Goal: Information Seeking & Learning: Learn about a topic

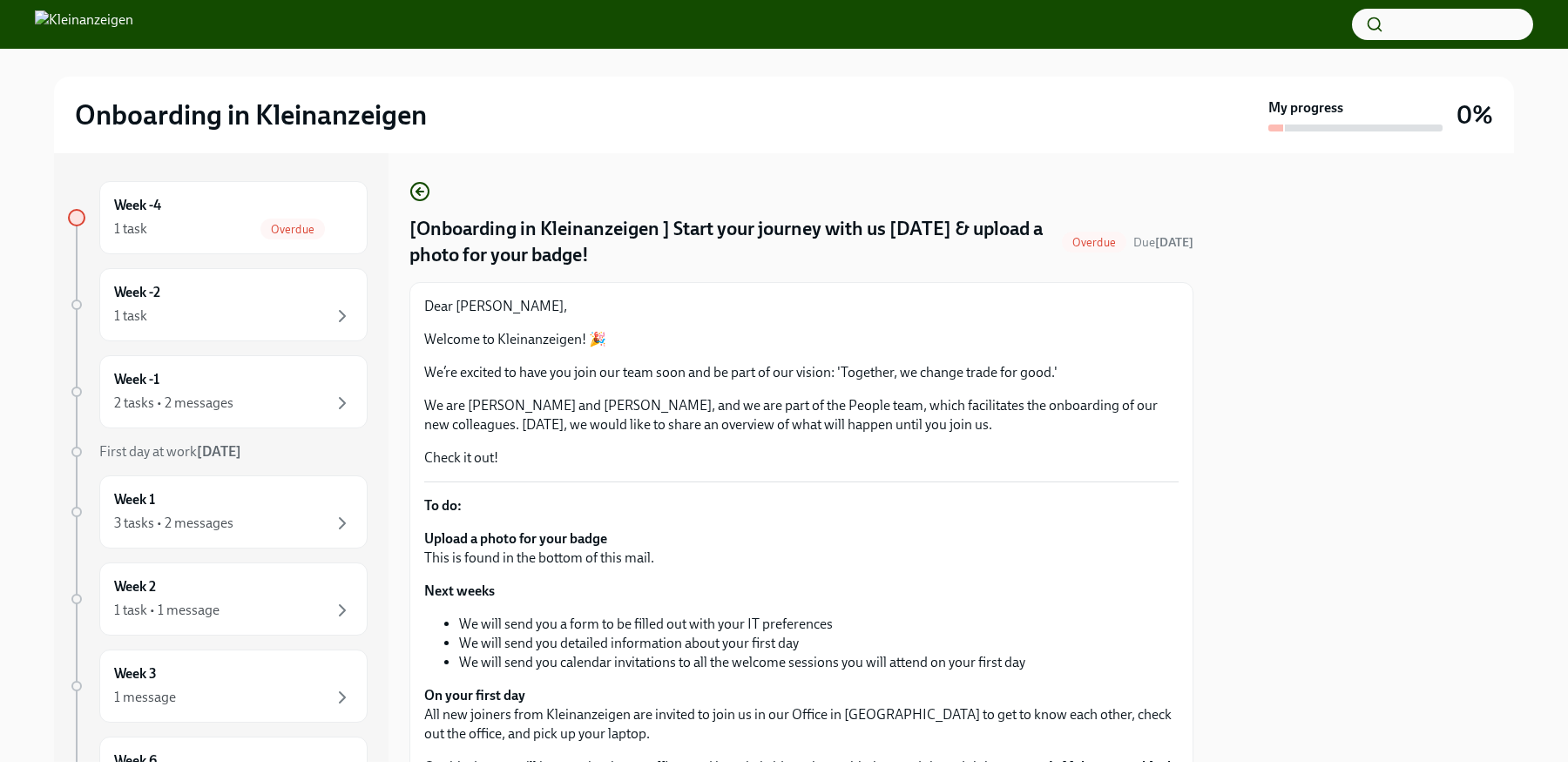
scroll to position [304, 0]
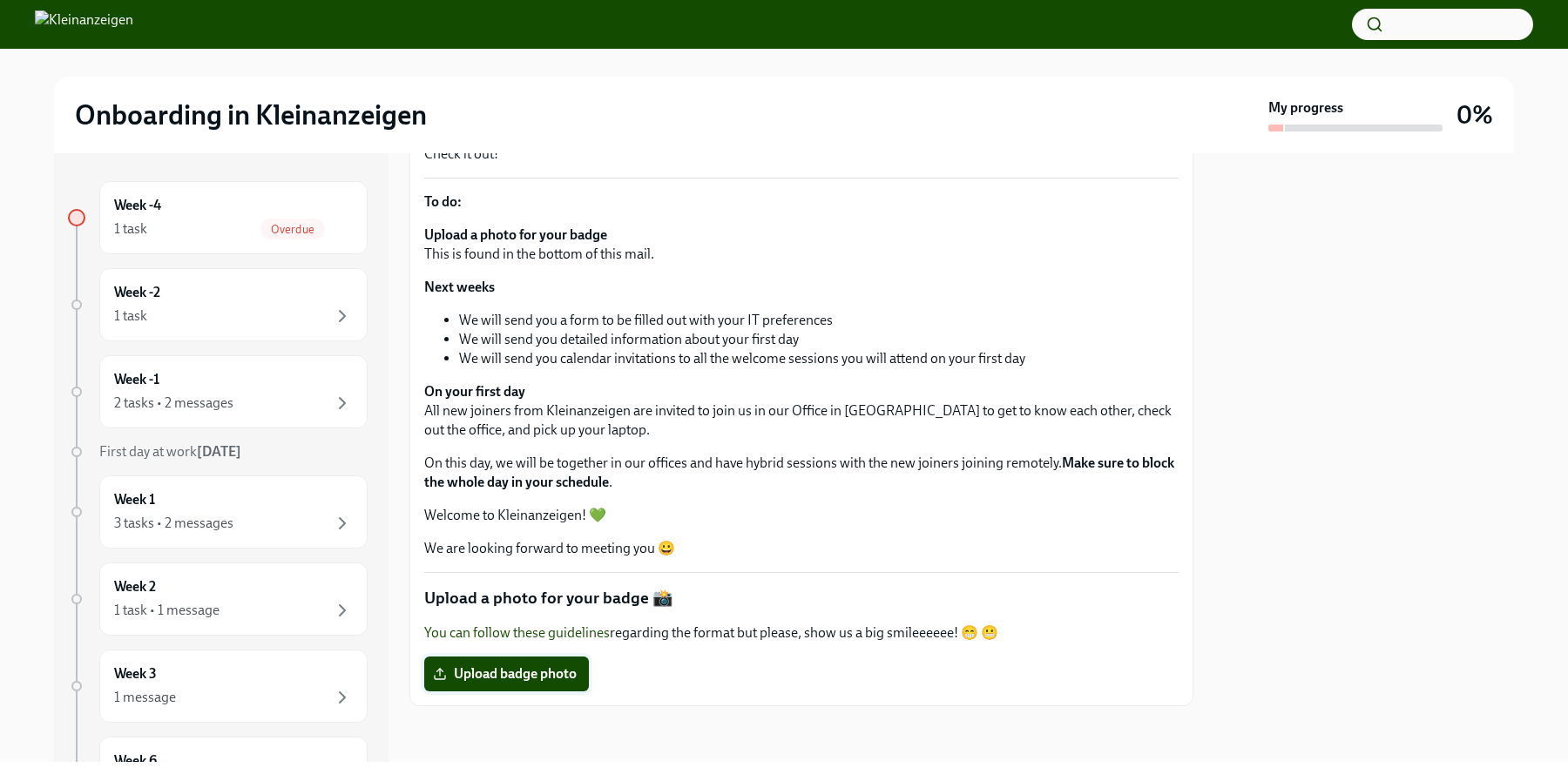
click at [548, 677] on span "Upload badge photo" at bounding box center [506, 673] width 140 height 17
click at [0, 0] on input "Upload badge photo" at bounding box center [0, 0] width 0 height 0
click at [262, 313] on div "1 task" at bounding box center [233, 318] width 238 height 21
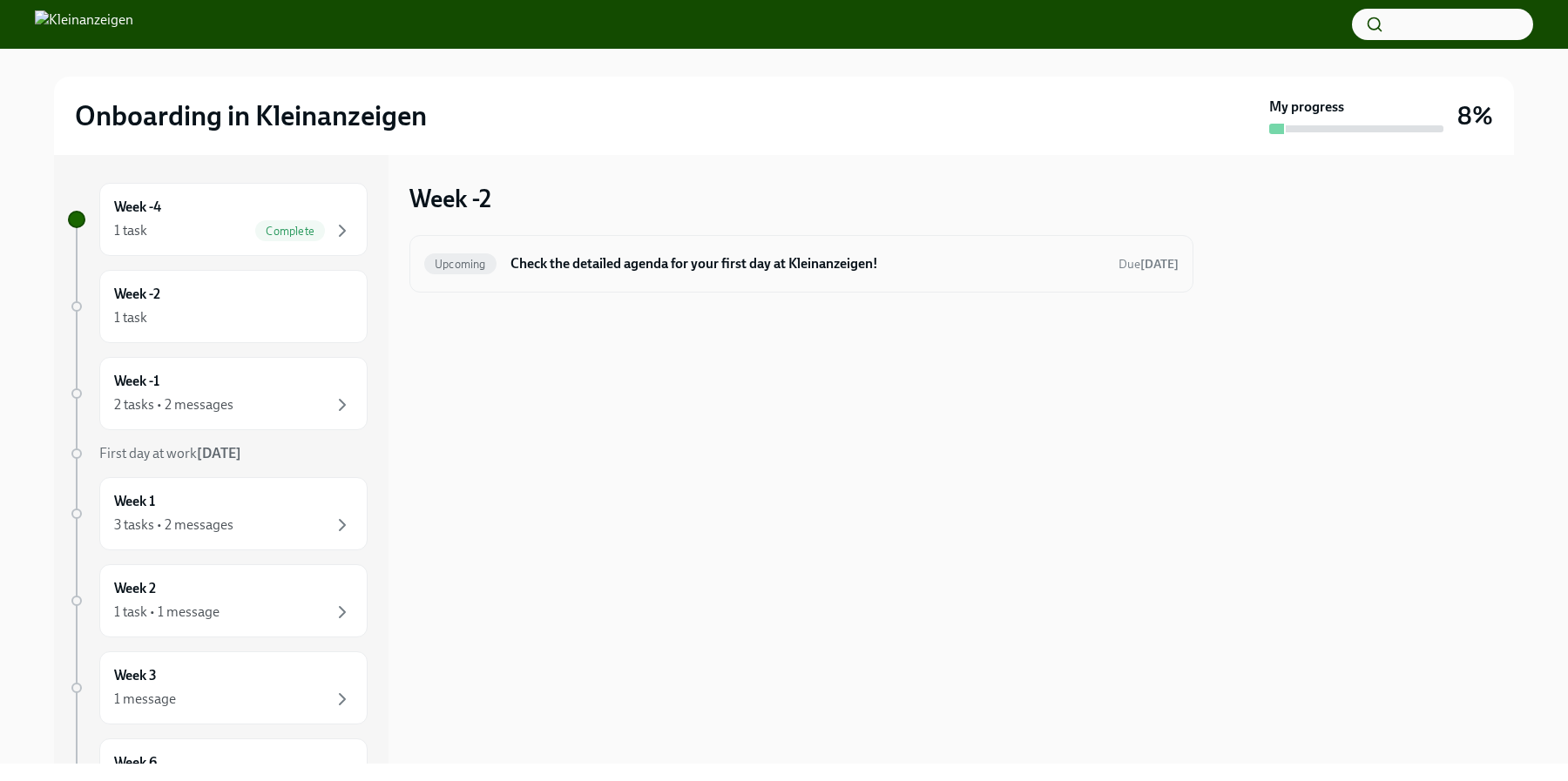
click at [566, 271] on h6 "Check the detailed agenda for your first day at Kleinanzeigen!" at bounding box center [808, 263] width 594 height 19
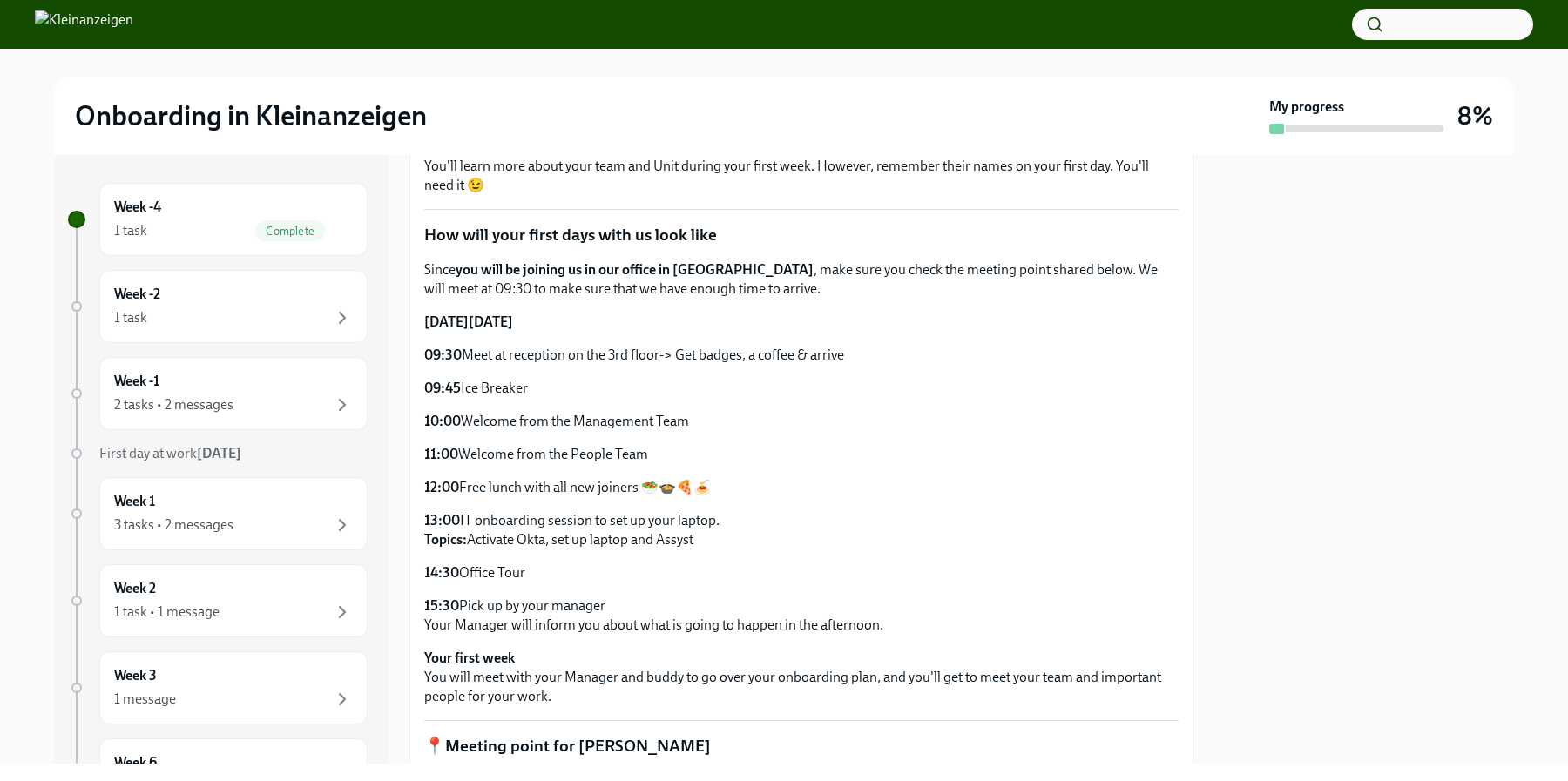
scroll to position [346, 0]
drag, startPoint x: 585, startPoint y: 355, endPoint x: 533, endPoint y: 355, distance: 52.0
click at [533, 355] on p "09:30 Meet at reception on the 3rd floor-> Get badges, a coffee & arrive" at bounding box center [801, 353] width 755 height 19
drag, startPoint x: 556, startPoint y: 380, endPoint x: 438, endPoint y: 390, distance: 118.4
click at [438, 390] on p "09:45 Ice Breaker" at bounding box center [801, 385] width 755 height 19
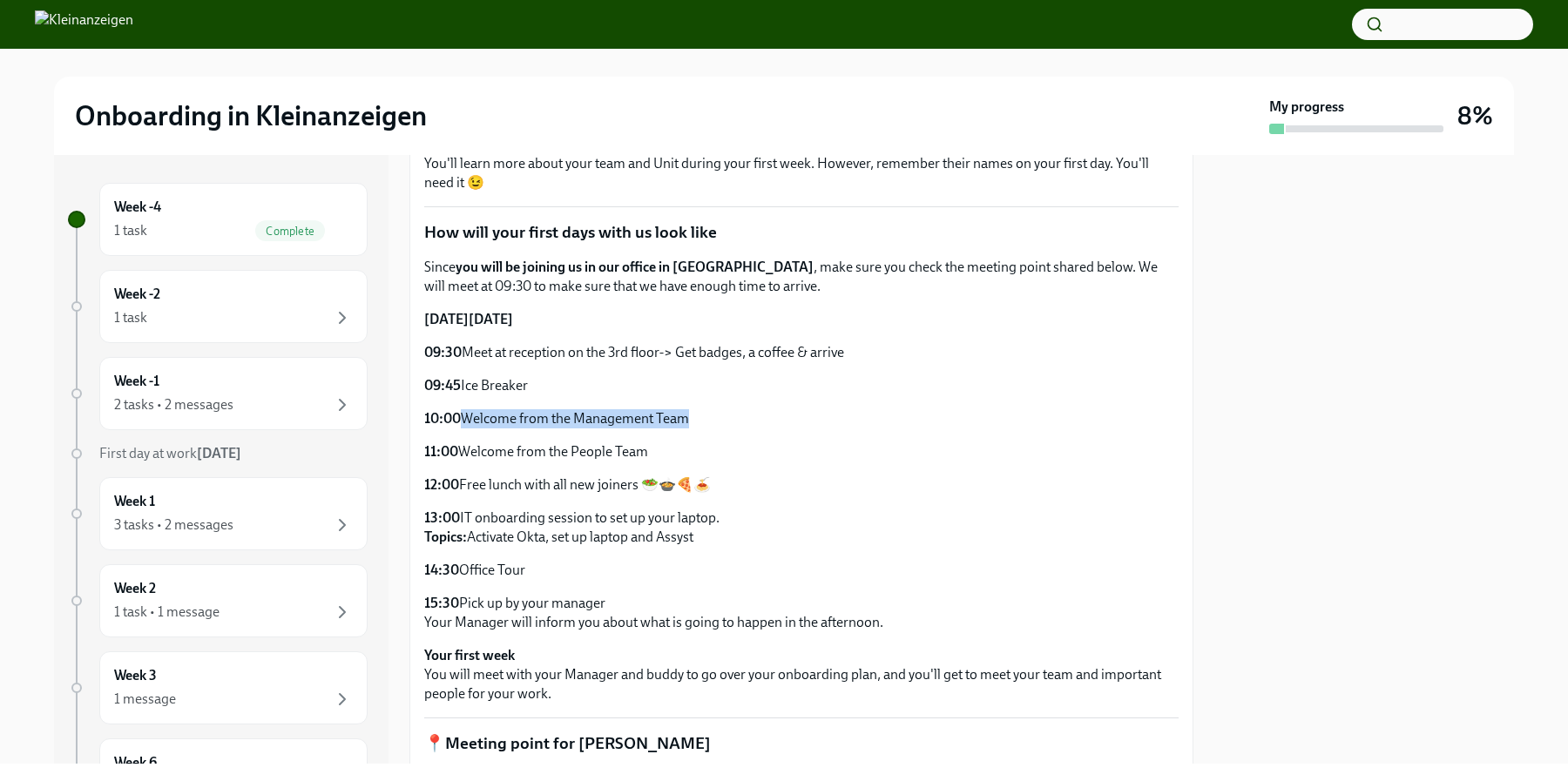
drag, startPoint x: 687, startPoint y: 432, endPoint x: 462, endPoint y: 427, distance: 225.1
click at [462, 427] on div "Since you will be joining us in our office in [GEOGRAPHIC_DATA] , make sure you…" at bounding box center [801, 445] width 755 height 375
drag, startPoint x: 679, startPoint y: 457, endPoint x: 403, endPoint y: 453, distance: 276.0
click at [403, 453] on div "Week -4 1 task Complete Week -2 1 task Week -1 2 tasks • 2 messages First day a…" at bounding box center [784, 459] width 1460 height 608
drag, startPoint x: 707, startPoint y: 487, endPoint x: 431, endPoint y: 489, distance: 276.0
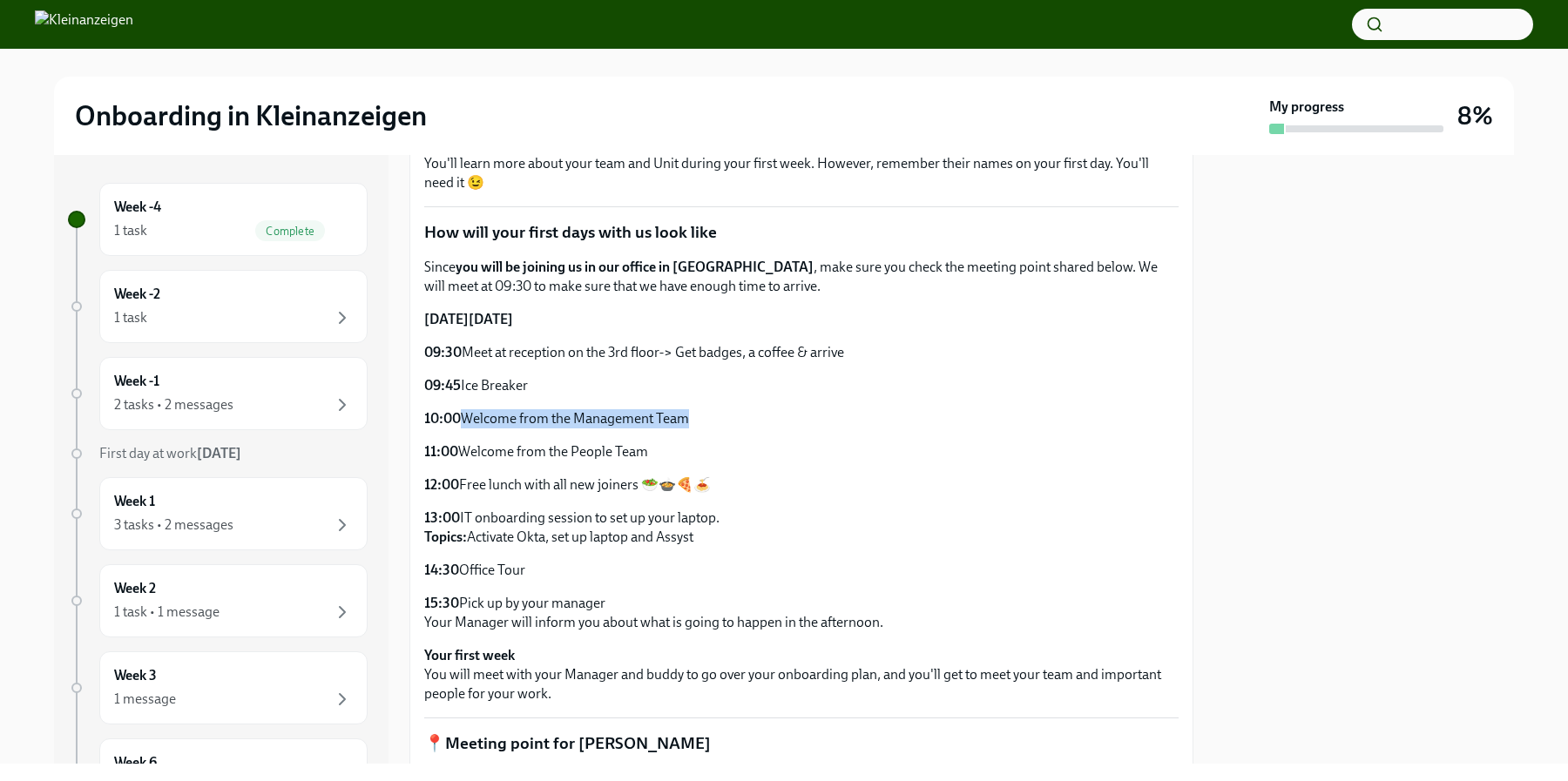
click at [431, 489] on p "12:00 Free lunch with all new joiners 🥗🍲🍕🍝" at bounding box center [801, 485] width 755 height 19
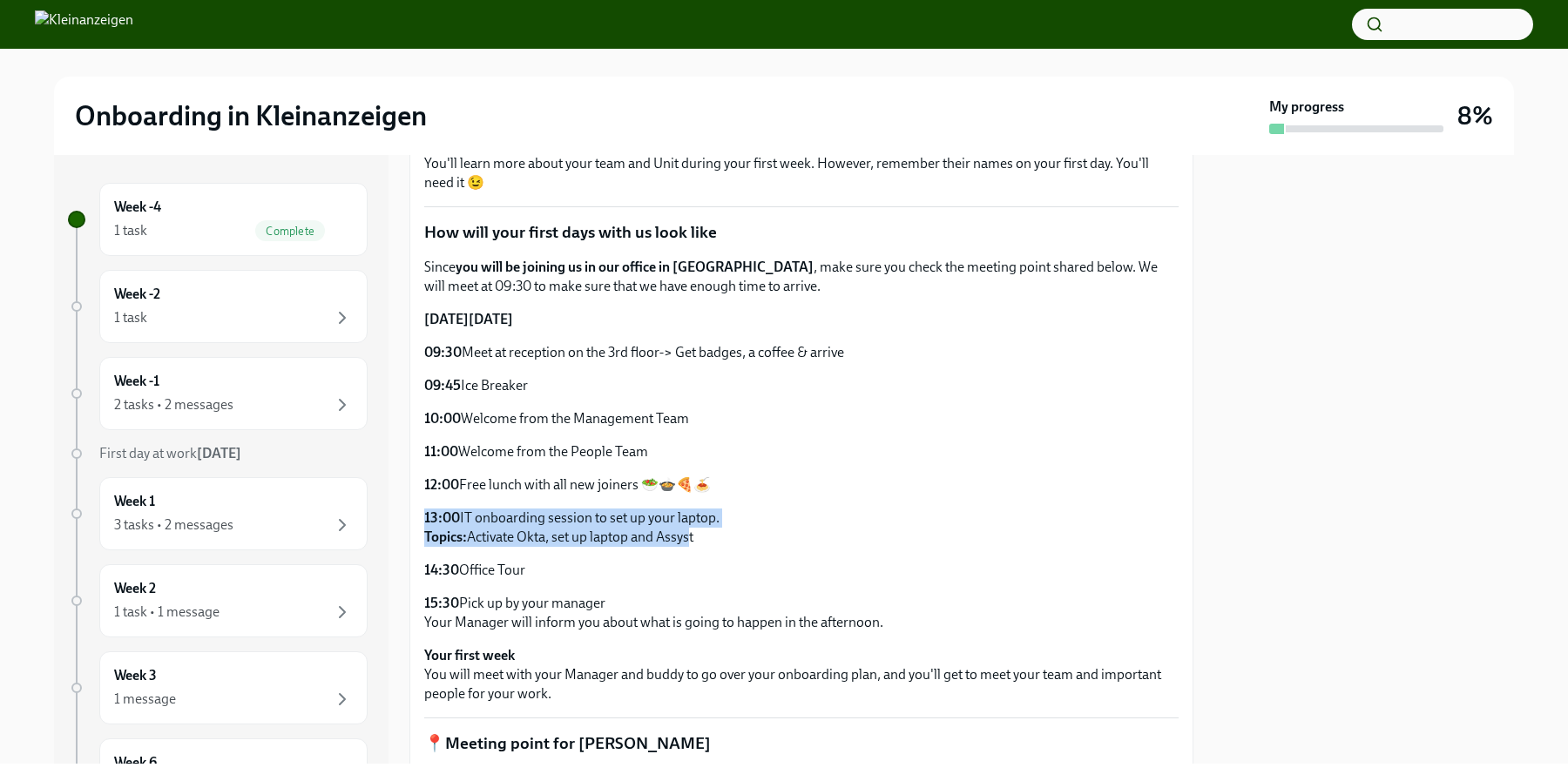
drag, startPoint x: 686, startPoint y: 535, endPoint x: 400, endPoint y: 518, distance: 286.5
click at [400, 518] on div "Week -4 1 task Complete Week -2 1 task Week -1 2 tasks • 2 messages First day a…" at bounding box center [784, 459] width 1460 height 608
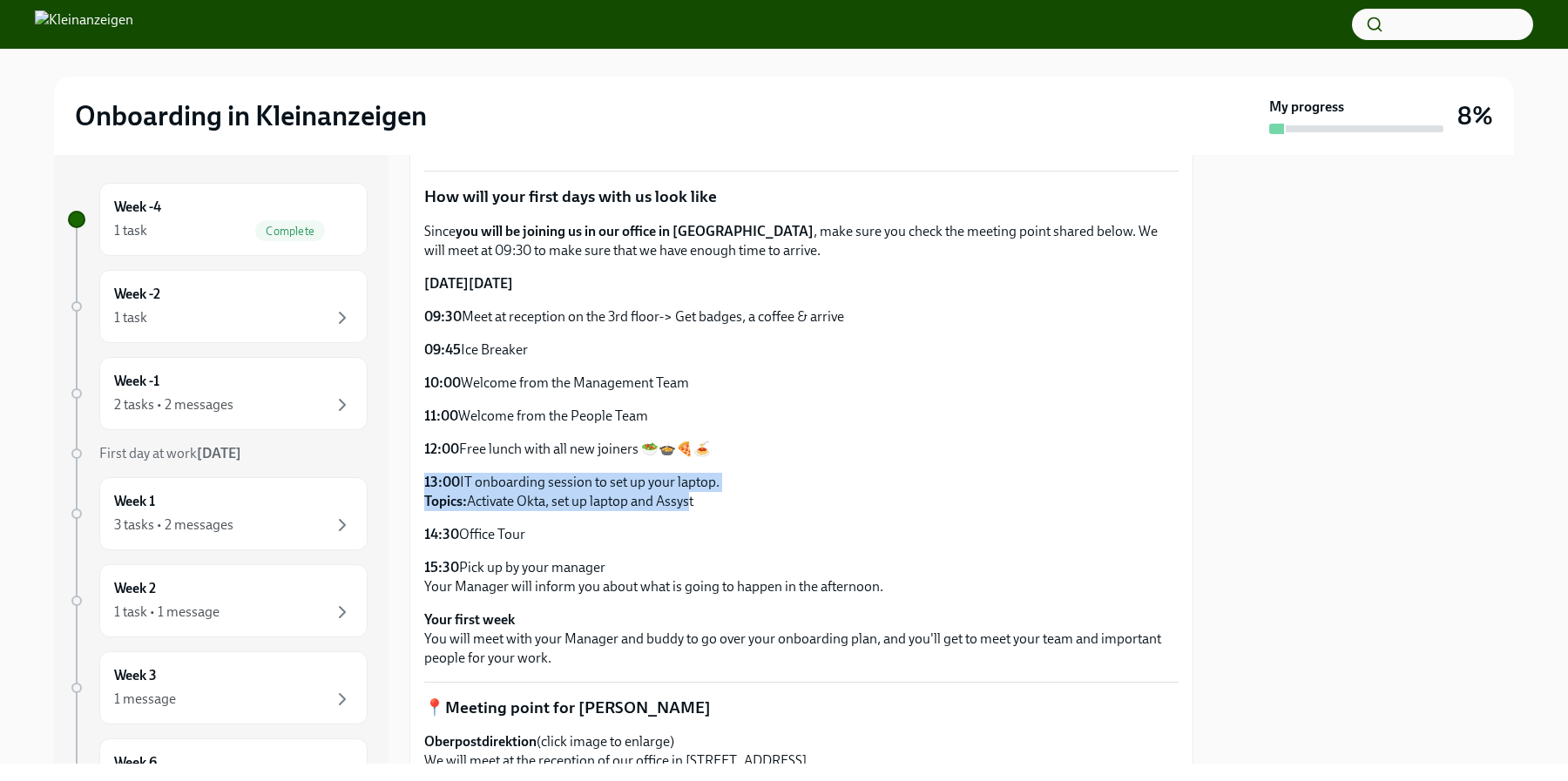
drag, startPoint x: 534, startPoint y: 529, endPoint x: 424, endPoint y: 528, distance: 110.0
click at [424, 528] on p "14:30 Office Tour" at bounding box center [801, 534] width 755 height 19
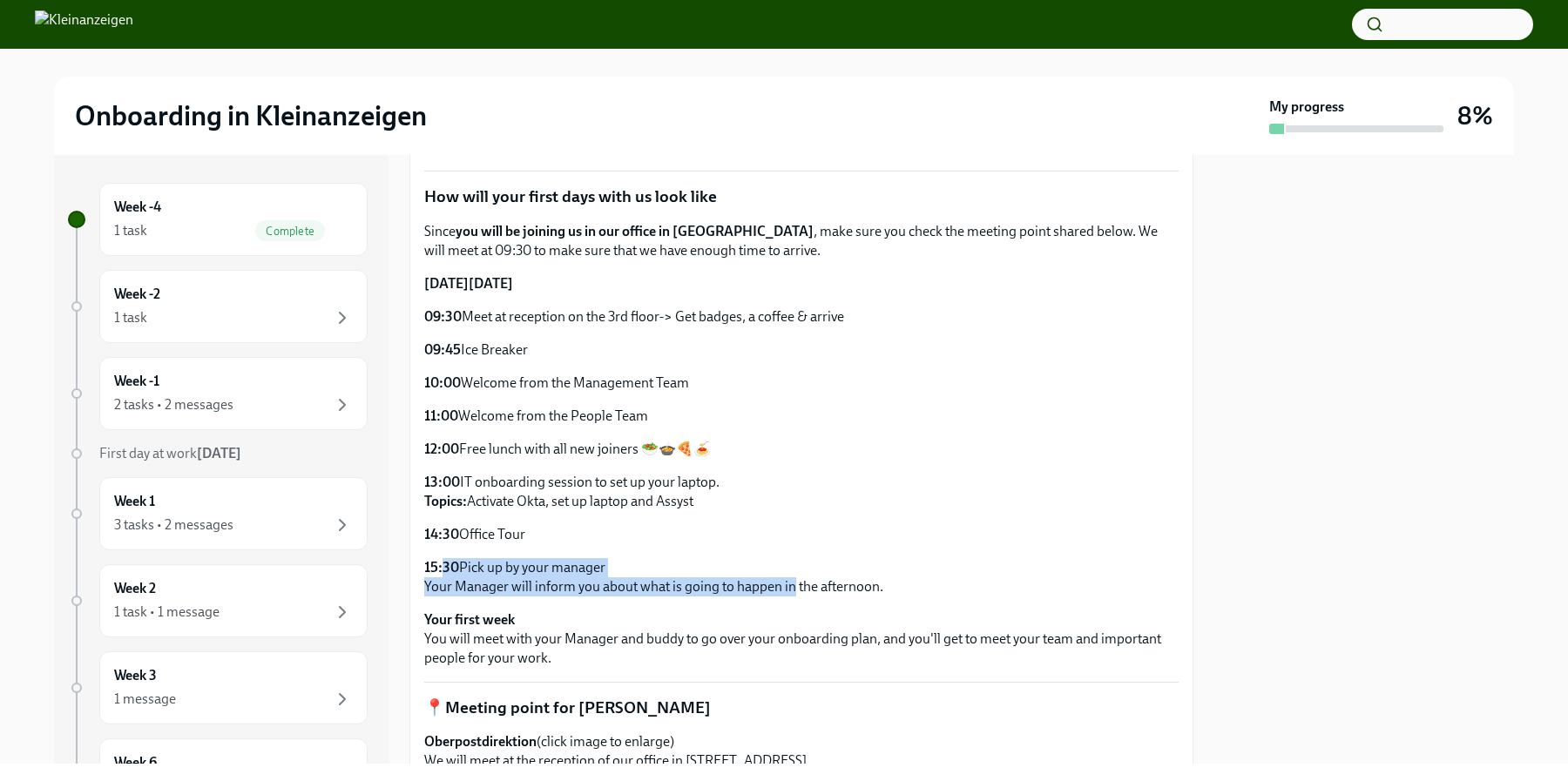
drag, startPoint x: 794, startPoint y: 586, endPoint x: 444, endPoint y: 571, distance: 350.3
click at [444, 571] on p "15:30 Pick up by your manager Your Manager will inform you about what is going …" at bounding box center [801, 577] width 755 height 38
click at [532, 570] on p "15:30 Pick up by your manager Your Manager will inform you about what is going …" at bounding box center [801, 577] width 755 height 38
drag, startPoint x: 612, startPoint y: 565, endPoint x: 397, endPoint y: 562, distance: 215.0
click at [397, 562] on div "Week -4 1 task Complete Week -2 1 task Week -1 2 tasks • 2 messages First day a…" at bounding box center [784, 459] width 1460 height 608
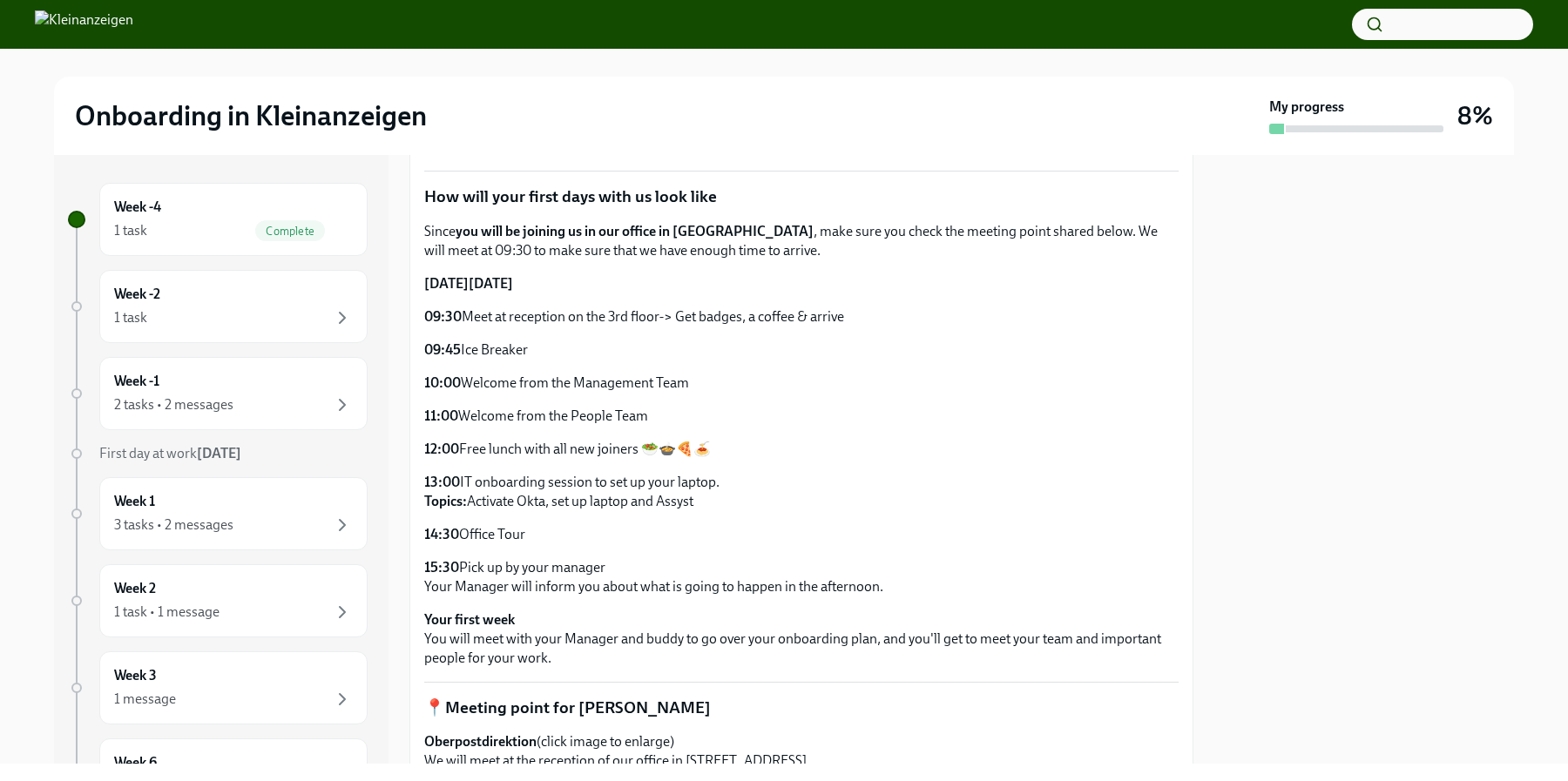
click at [573, 544] on div "Since you will be joining us in our office in [GEOGRAPHIC_DATA] , make sure you…" at bounding box center [801, 409] width 755 height 375
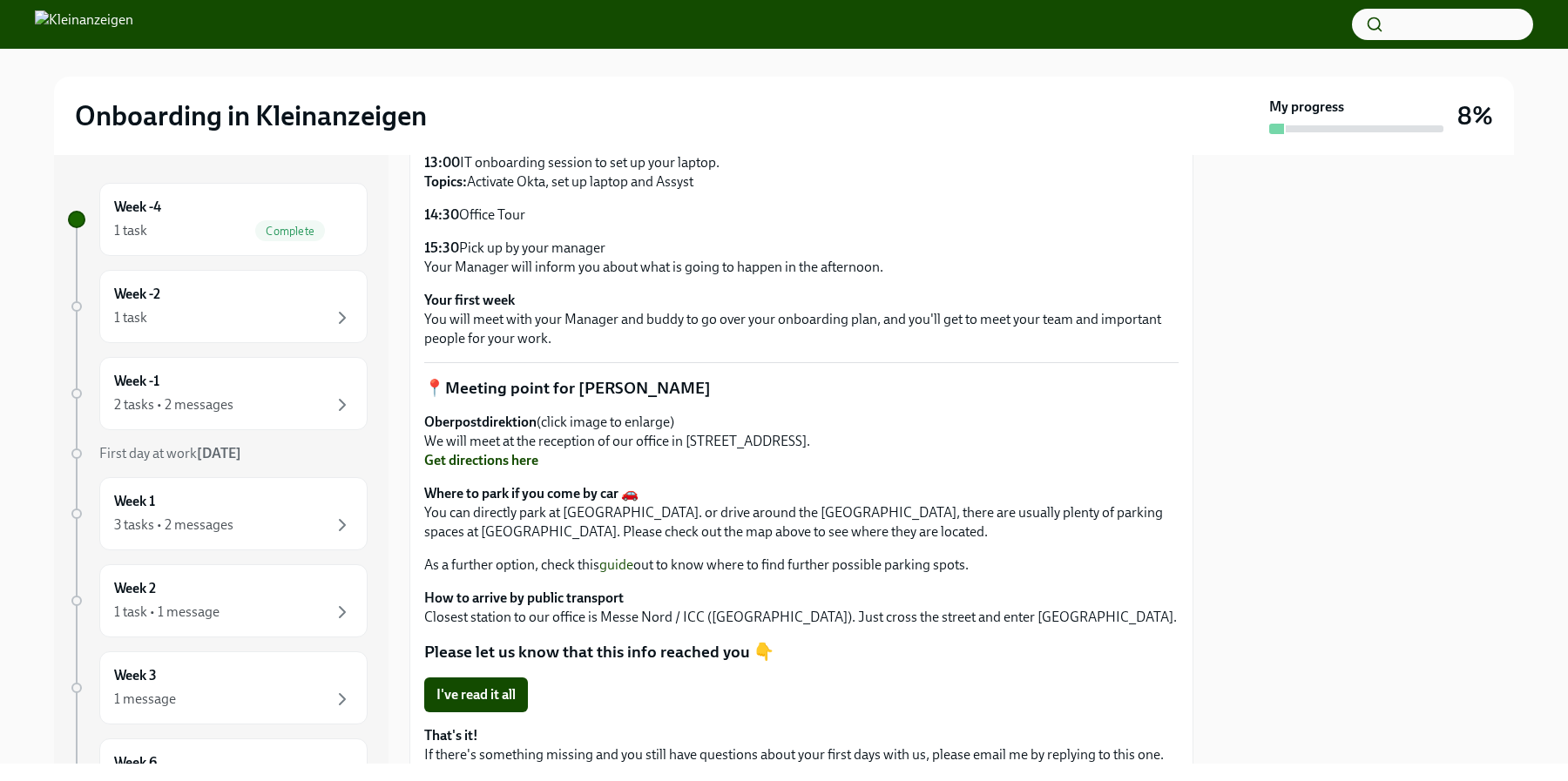
scroll to position [839, 0]
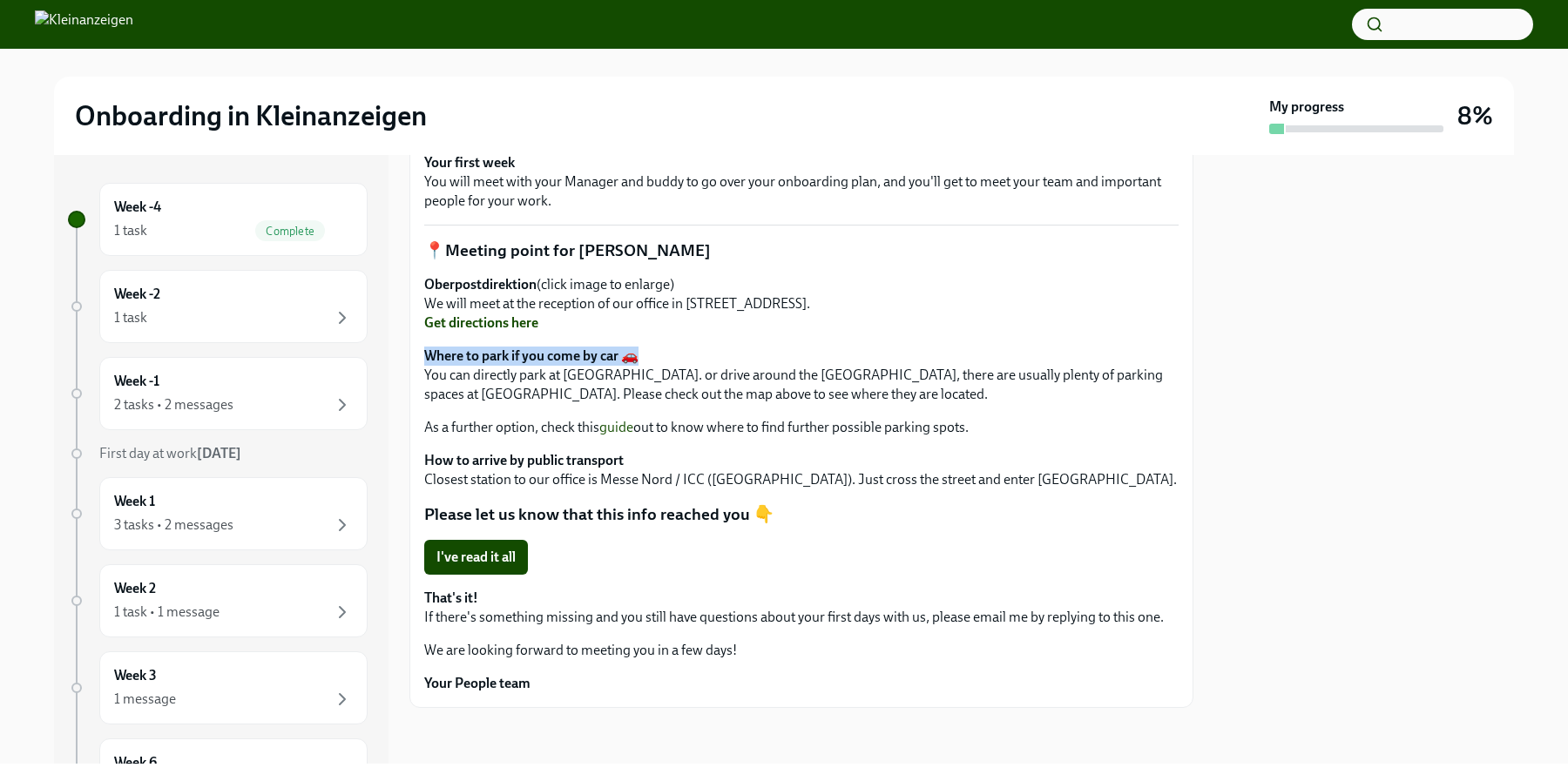
drag, startPoint x: 641, startPoint y: 354, endPoint x: 410, endPoint y: 356, distance: 231.0
click at [410, 356] on div "📖 2min [DATE][DATE] will be your first day with us, and we wanted to give you a…" at bounding box center [801, 63] width 784 height 1290
click at [768, 403] on p "Where to park if you come by car 🚗 You can directly park at [GEOGRAPHIC_DATA]. …" at bounding box center [801, 375] width 755 height 58
click at [299, 326] on div "1 task" at bounding box center [233, 318] width 238 height 21
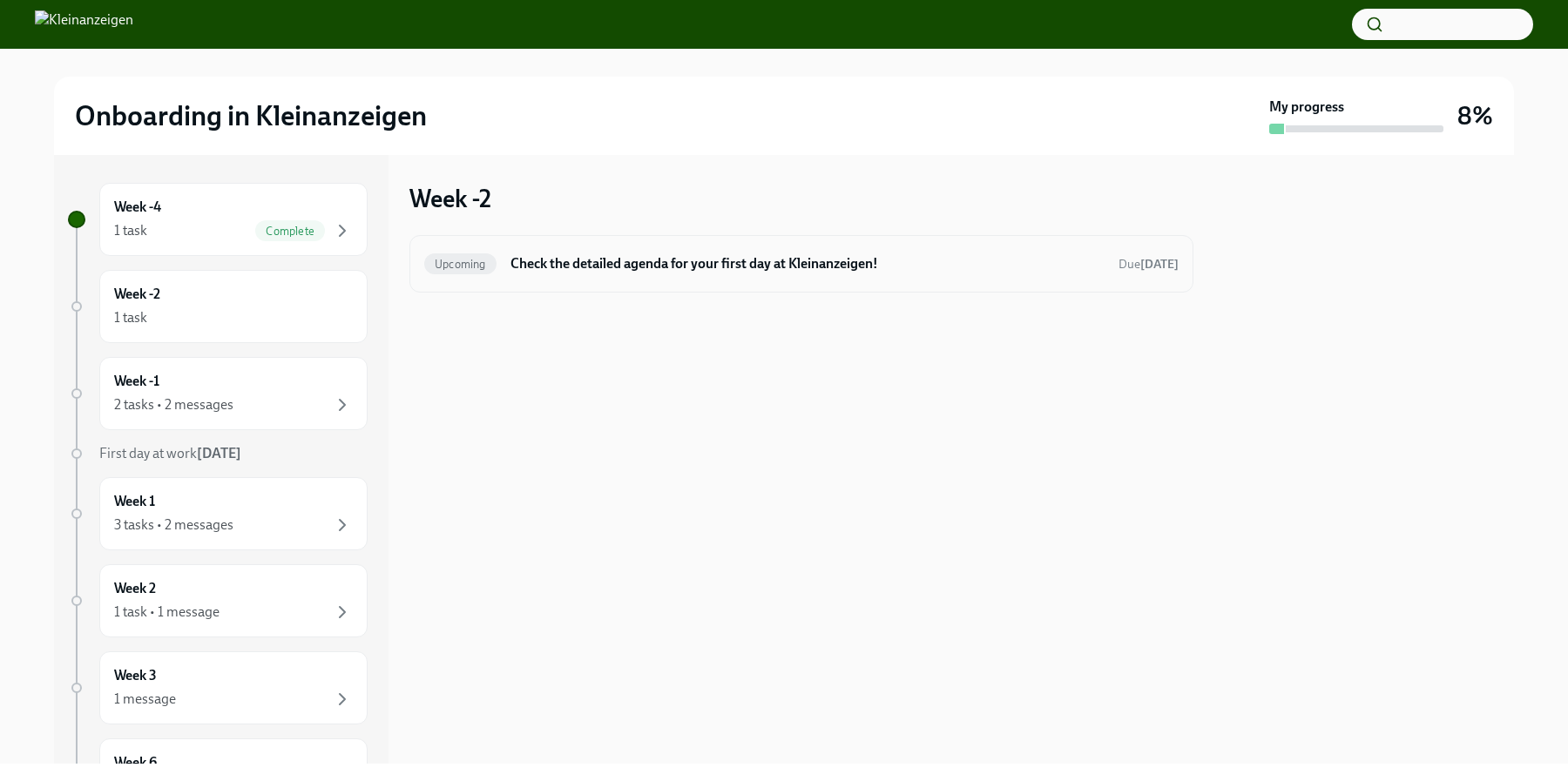
click at [468, 259] on span "Upcoming" at bounding box center [460, 264] width 72 height 13
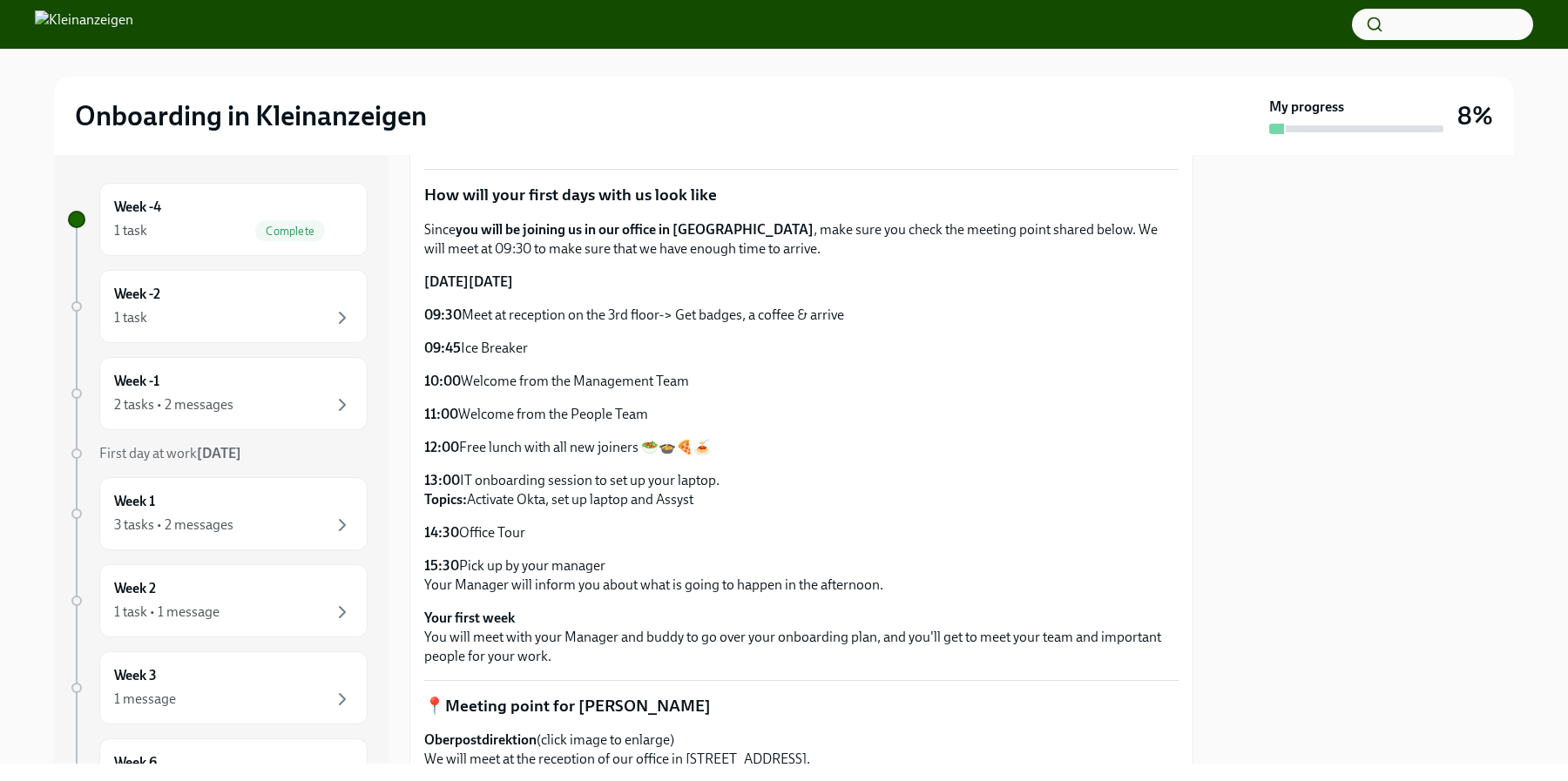
scroll to position [649, 0]
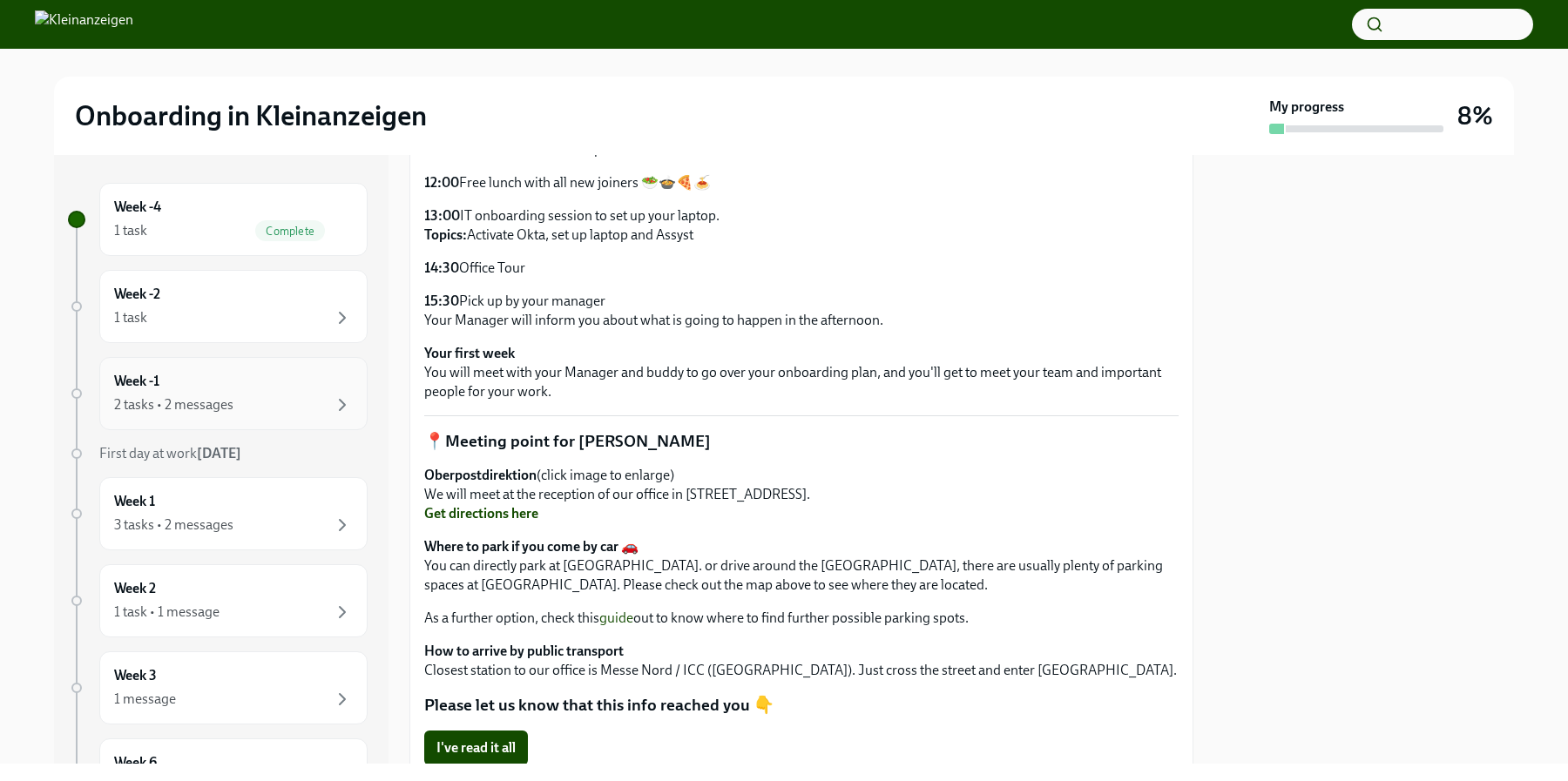
click at [320, 416] on div "Week -1 2 tasks • 2 messages" at bounding box center [234, 394] width 269 height 73
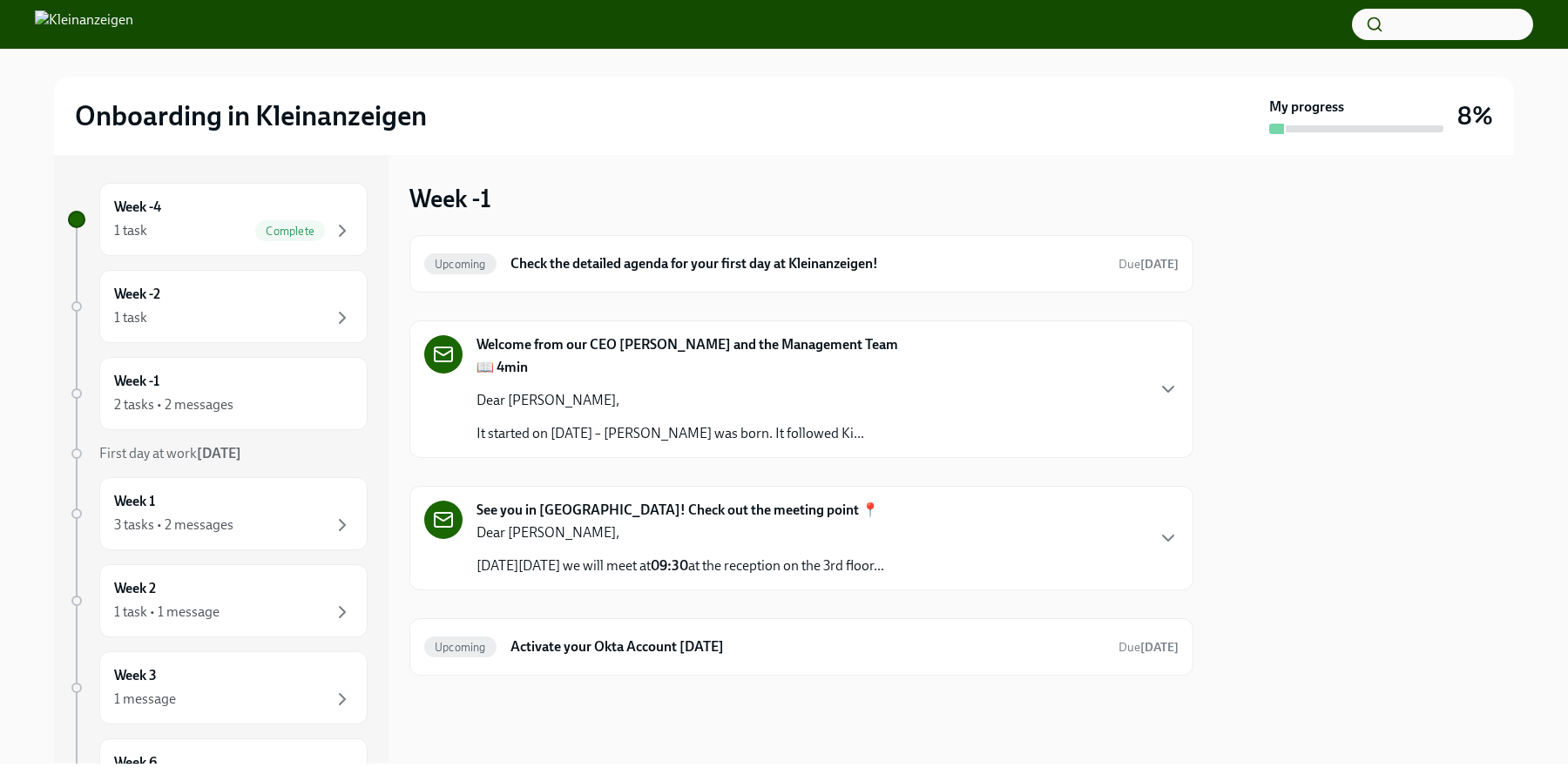
click at [793, 395] on p "Dear [PERSON_NAME]," at bounding box center [670, 400] width 387 height 19
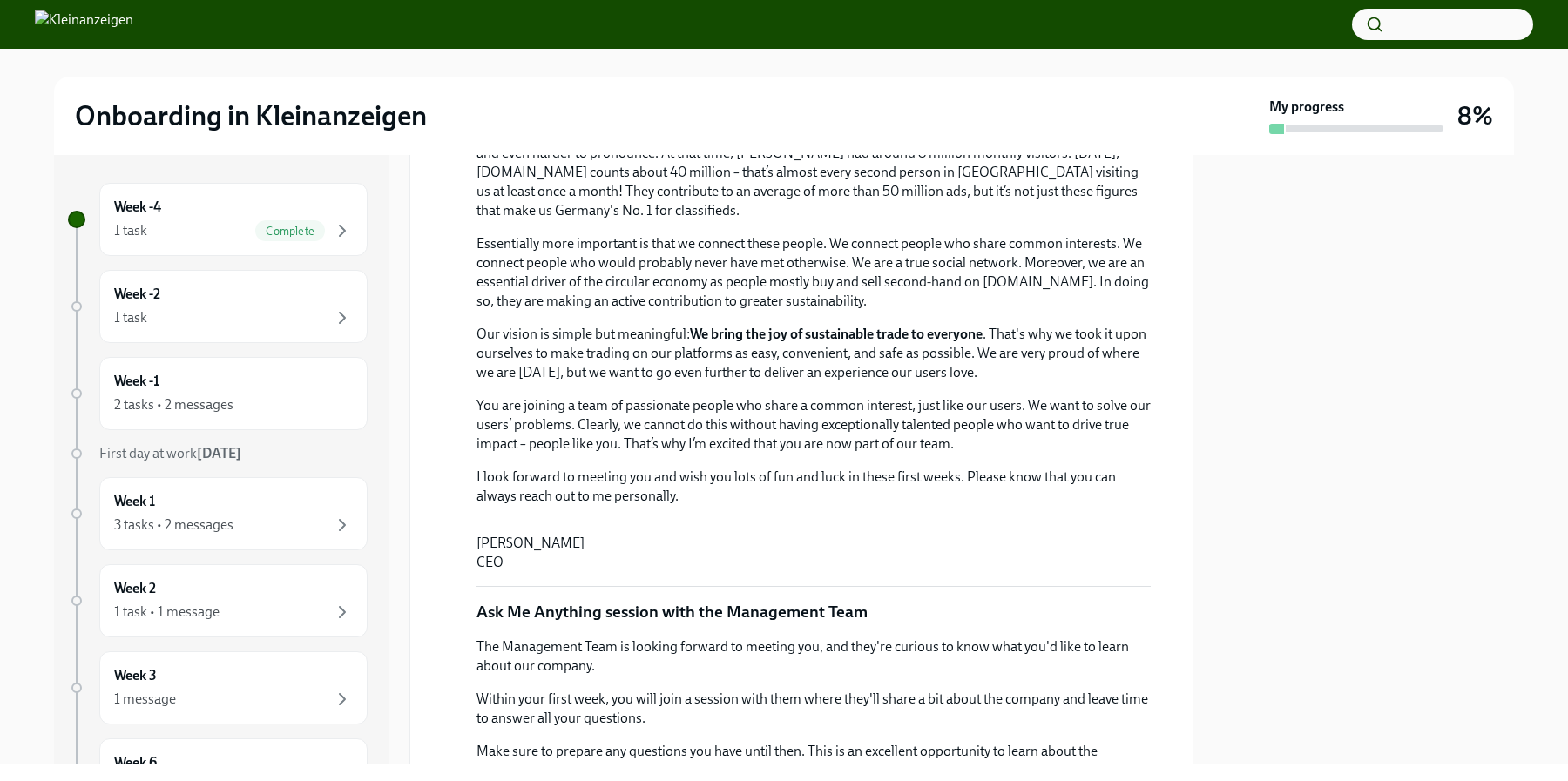
scroll to position [416, 0]
click at [301, 394] on div "Week -1 2 tasks • 2 messages" at bounding box center [233, 394] width 238 height 44
click at [270, 397] on div "2 tasks • 2 messages" at bounding box center [233, 405] width 238 height 21
click at [262, 326] on div "1 task" at bounding box center [233, 318] width 238 height 21
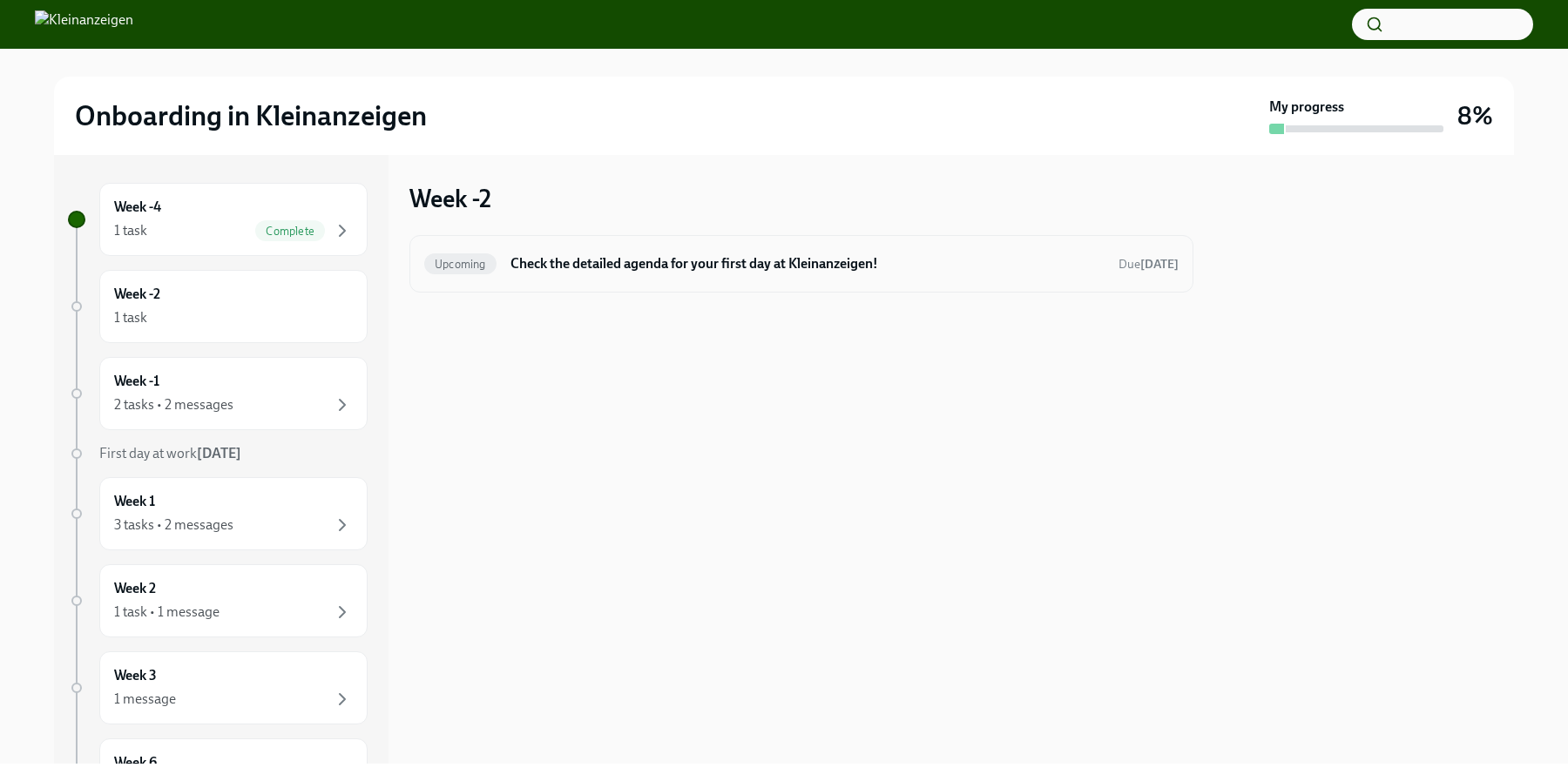
click at [522, 269] on h6 "Check the detailed agenda for your first day at Kleinanzeigen!" at bounding box center [808, 263] width 594 height 19
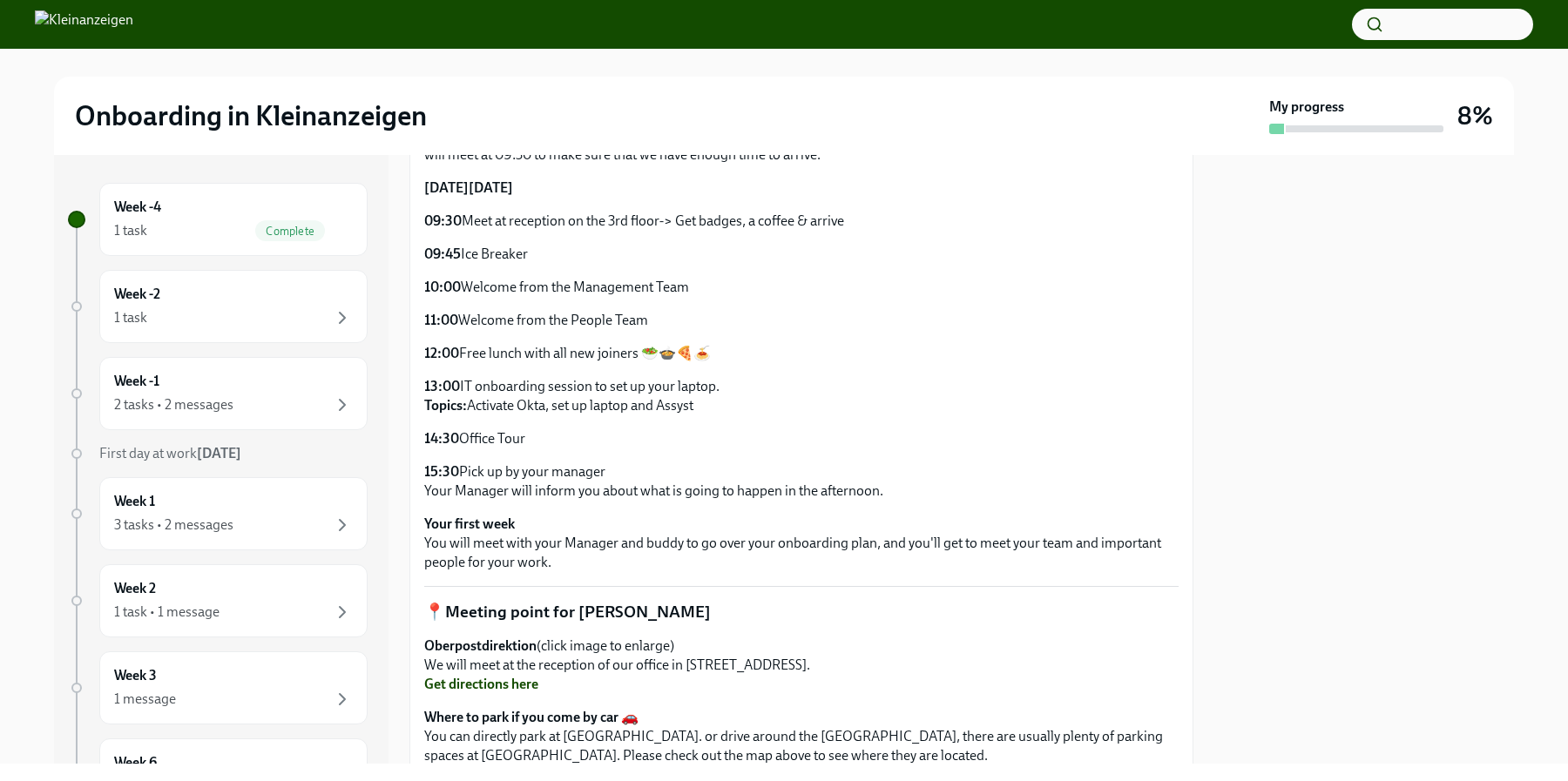
scroll to position [475, 0]
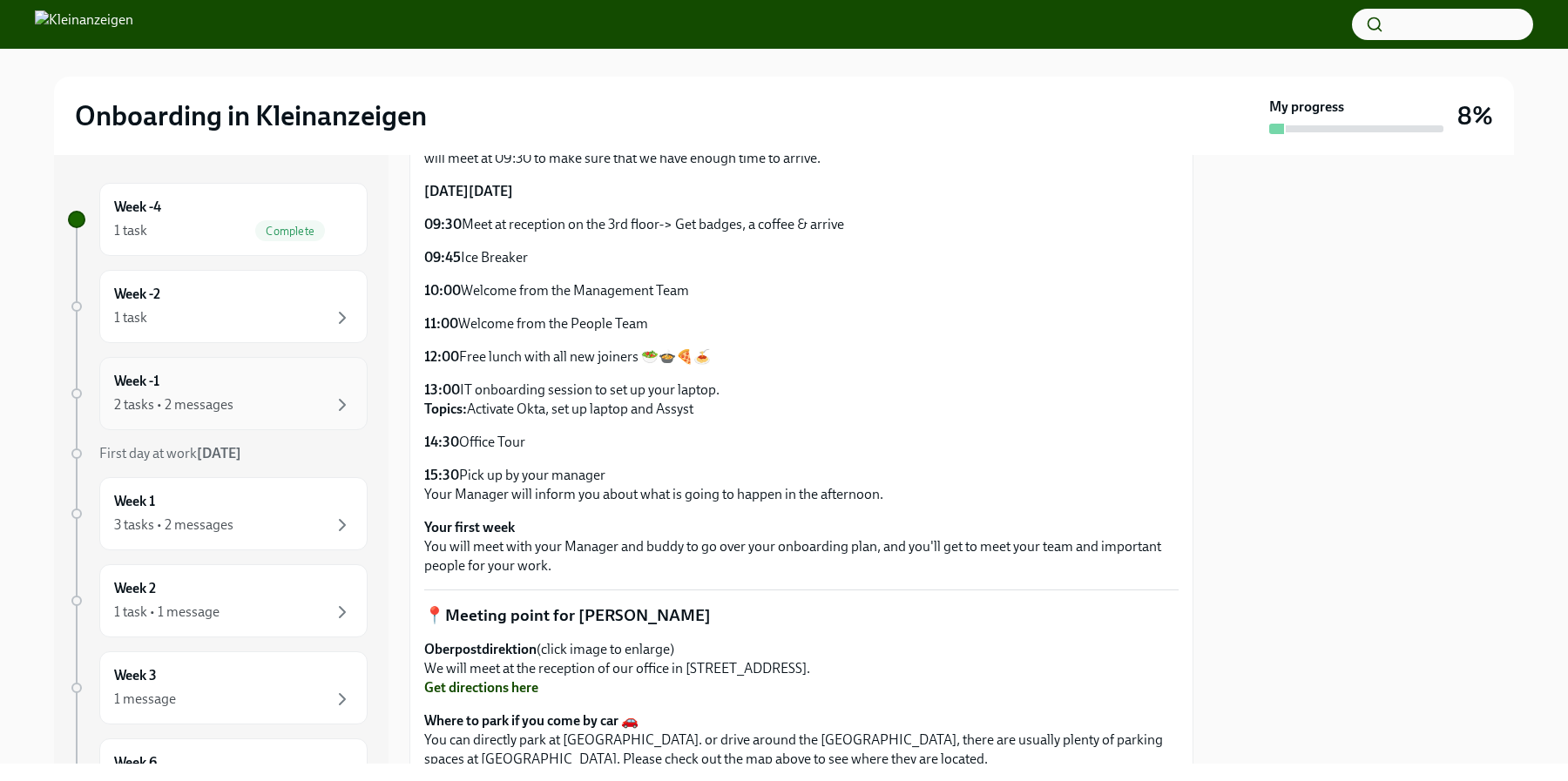
click at [325, 395] on div "2 tasks • 2 messages" at bounding box center [233, 405] width 238 height 21
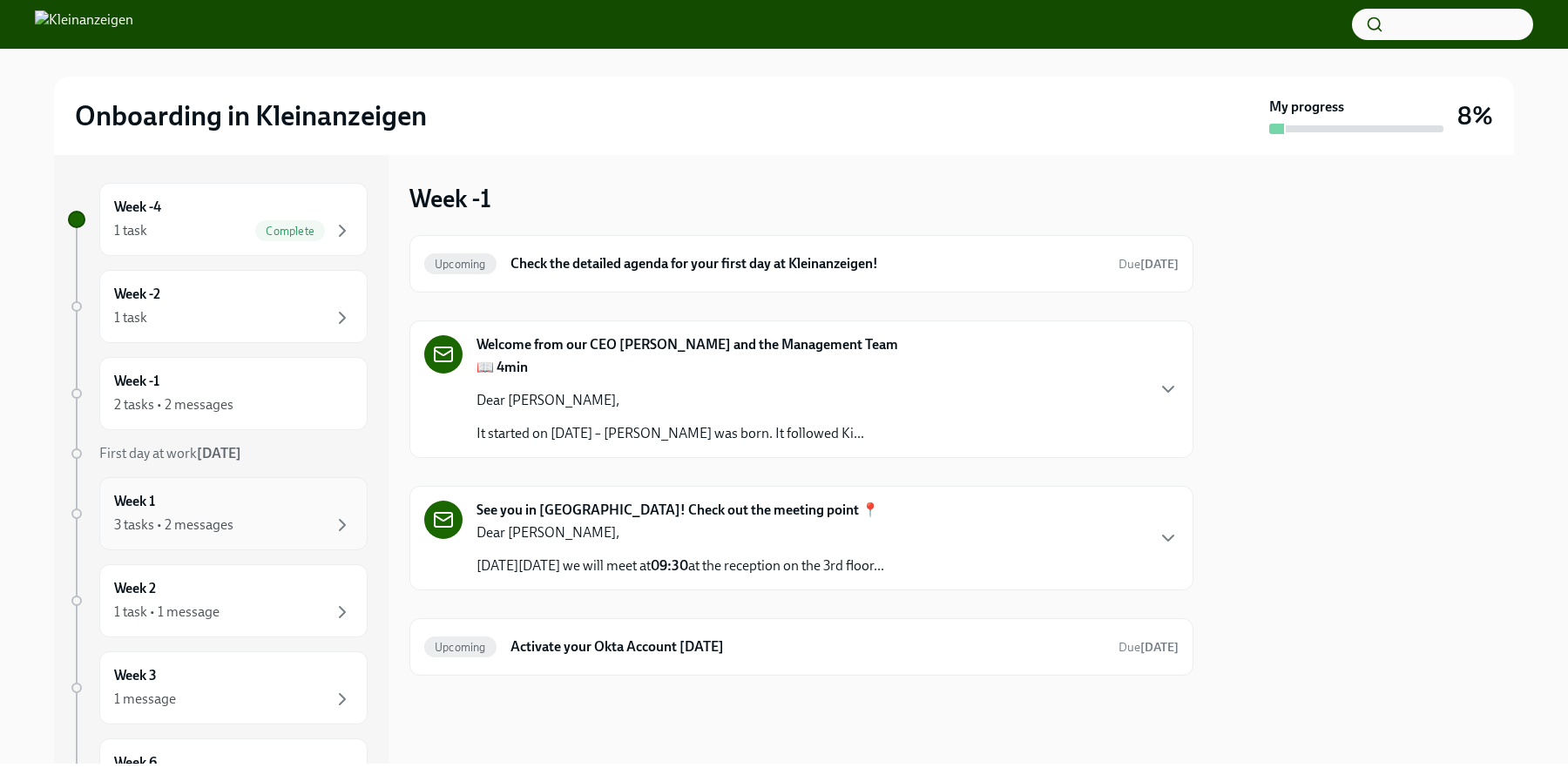
click at [308, 501] on div "Week 1 3 tasks • 2 messages" at bounding box center [233, 514] width 238 height 44
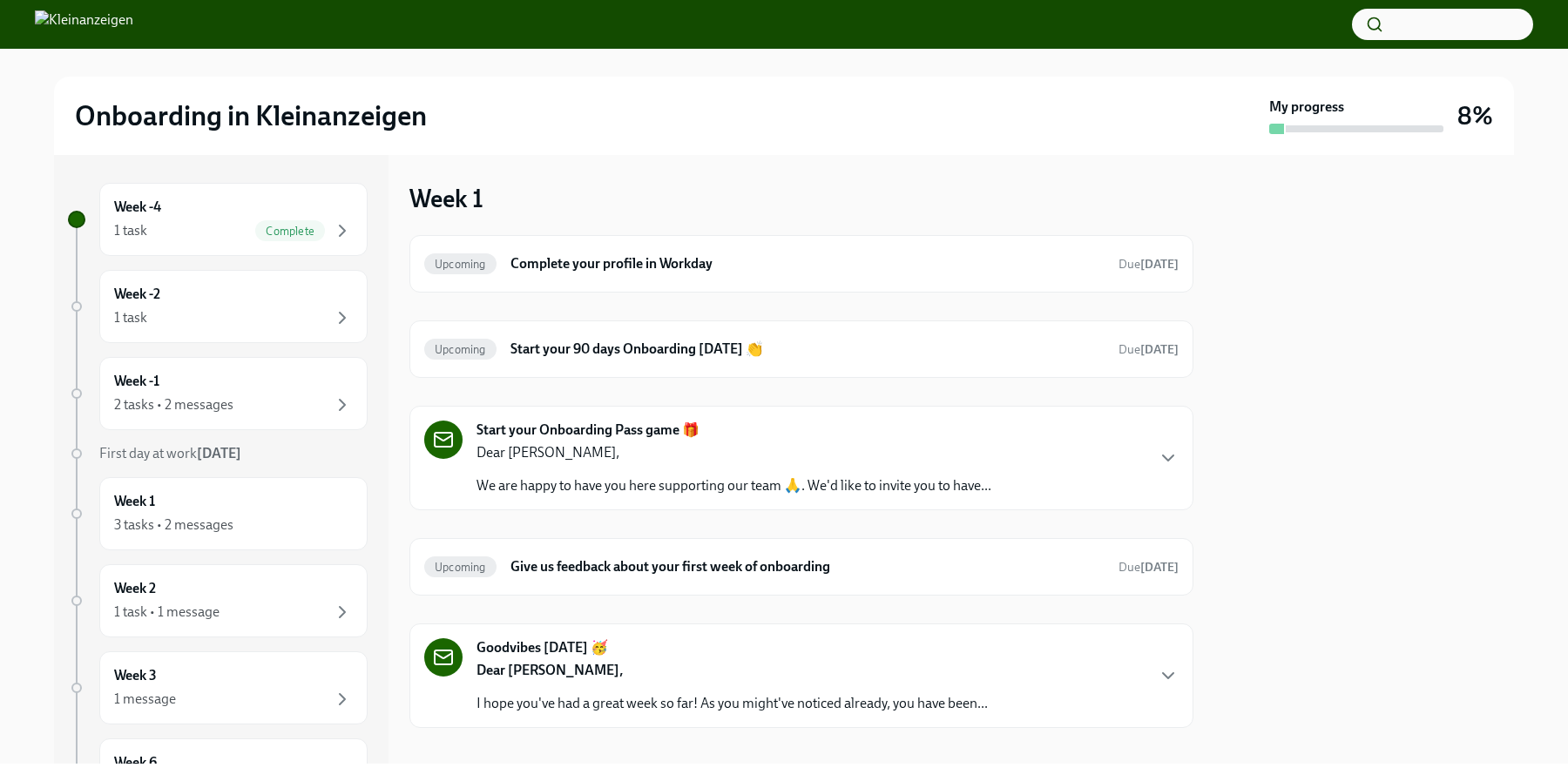
scroll to position [20, 0]
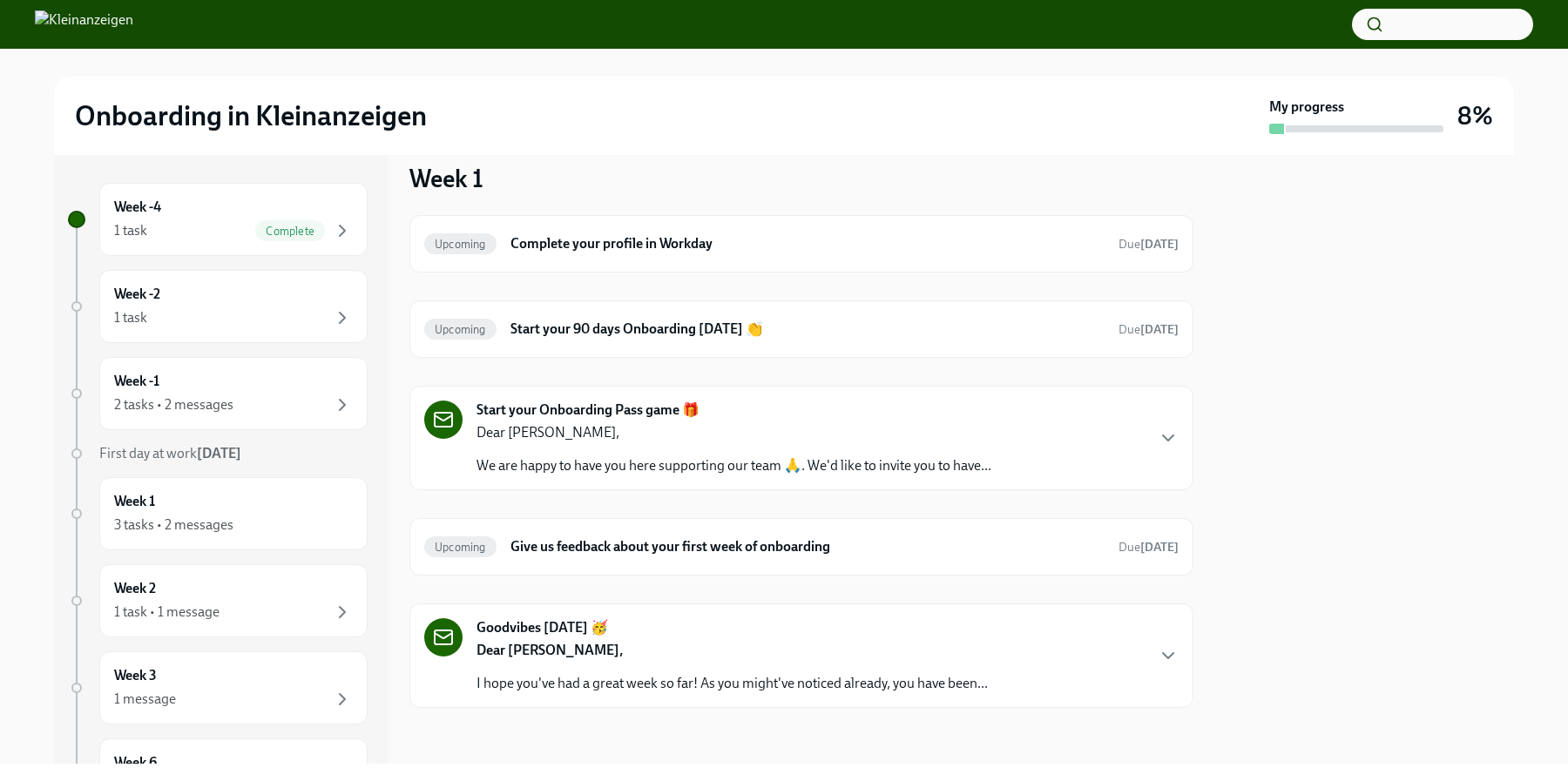
click at [688, 465] on p "We are happy to have you here supporting our team 🙏. We'd like to invite you to…" at bounding box center [733, 466] width 514 height 19
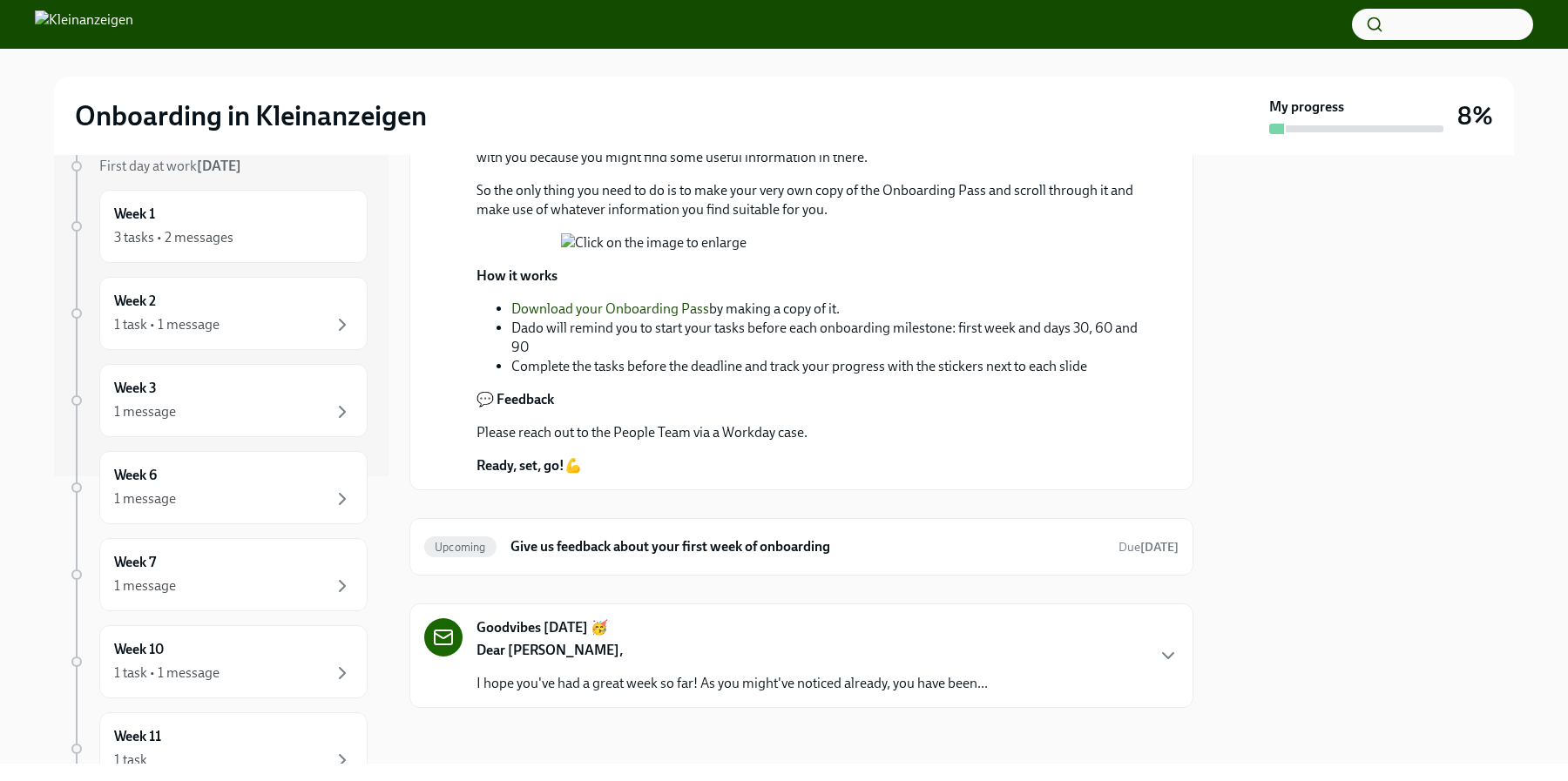
scroll to position [995, 0]
click at [192, 505] on div "1 message" at bounding box center [233, 499] width 238 height 21
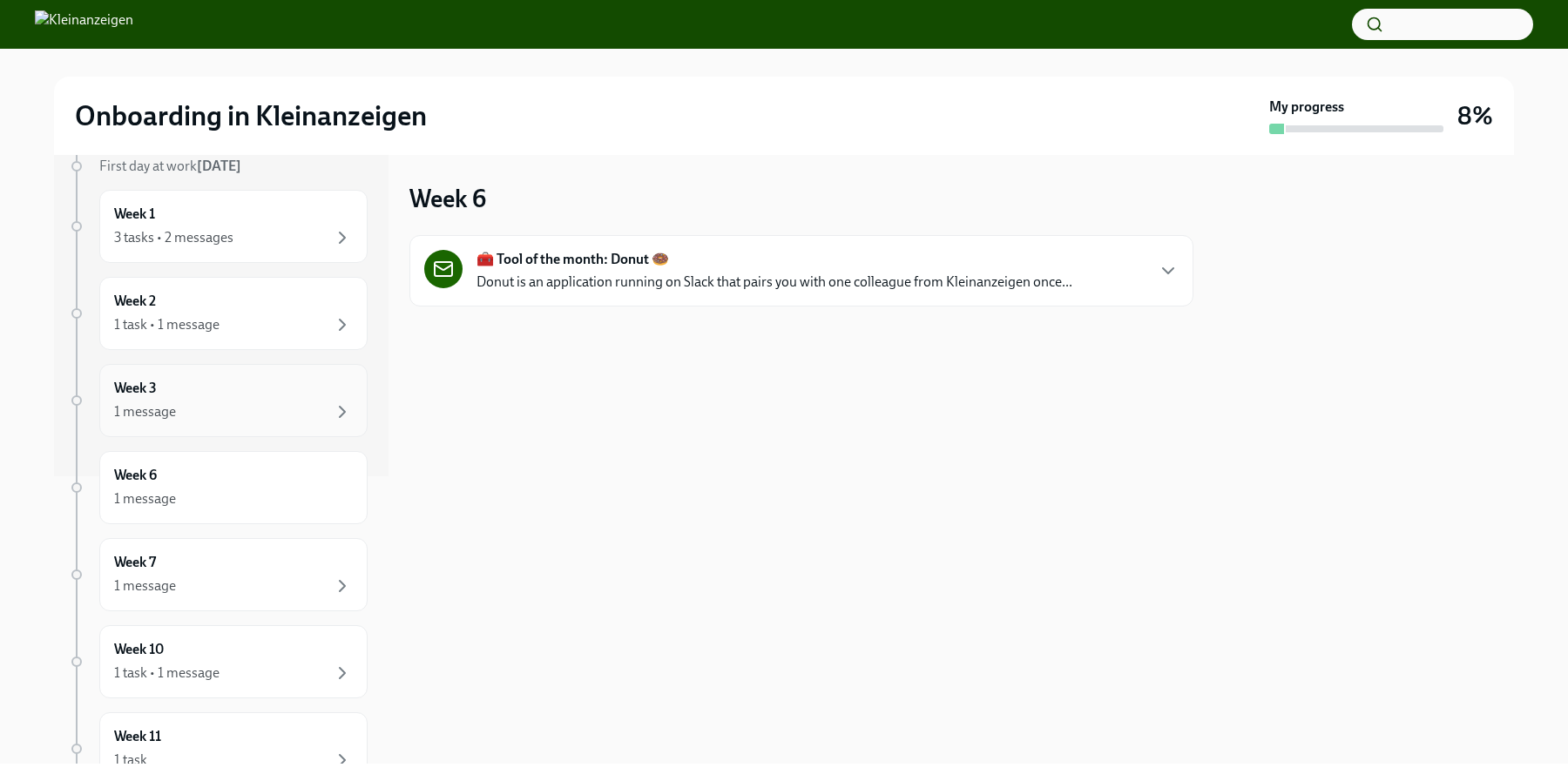
click at [196, 427] on div "Week 3 1 message" at bounding box center [234, 400] width 269 height 73
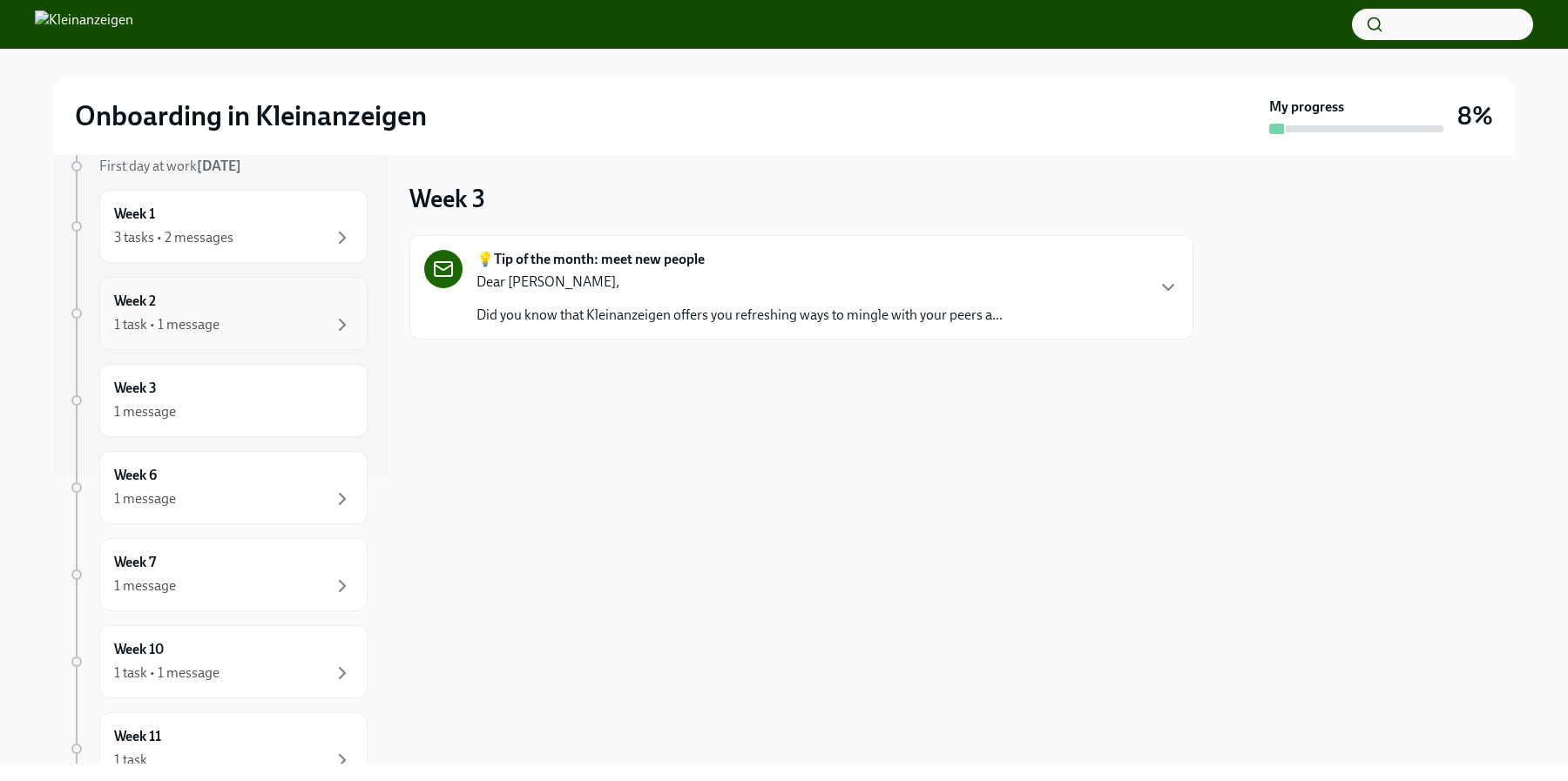
click at [224, 319] on div "1 task • 1 message" at bounding box center [233, 324] width 238 height 21
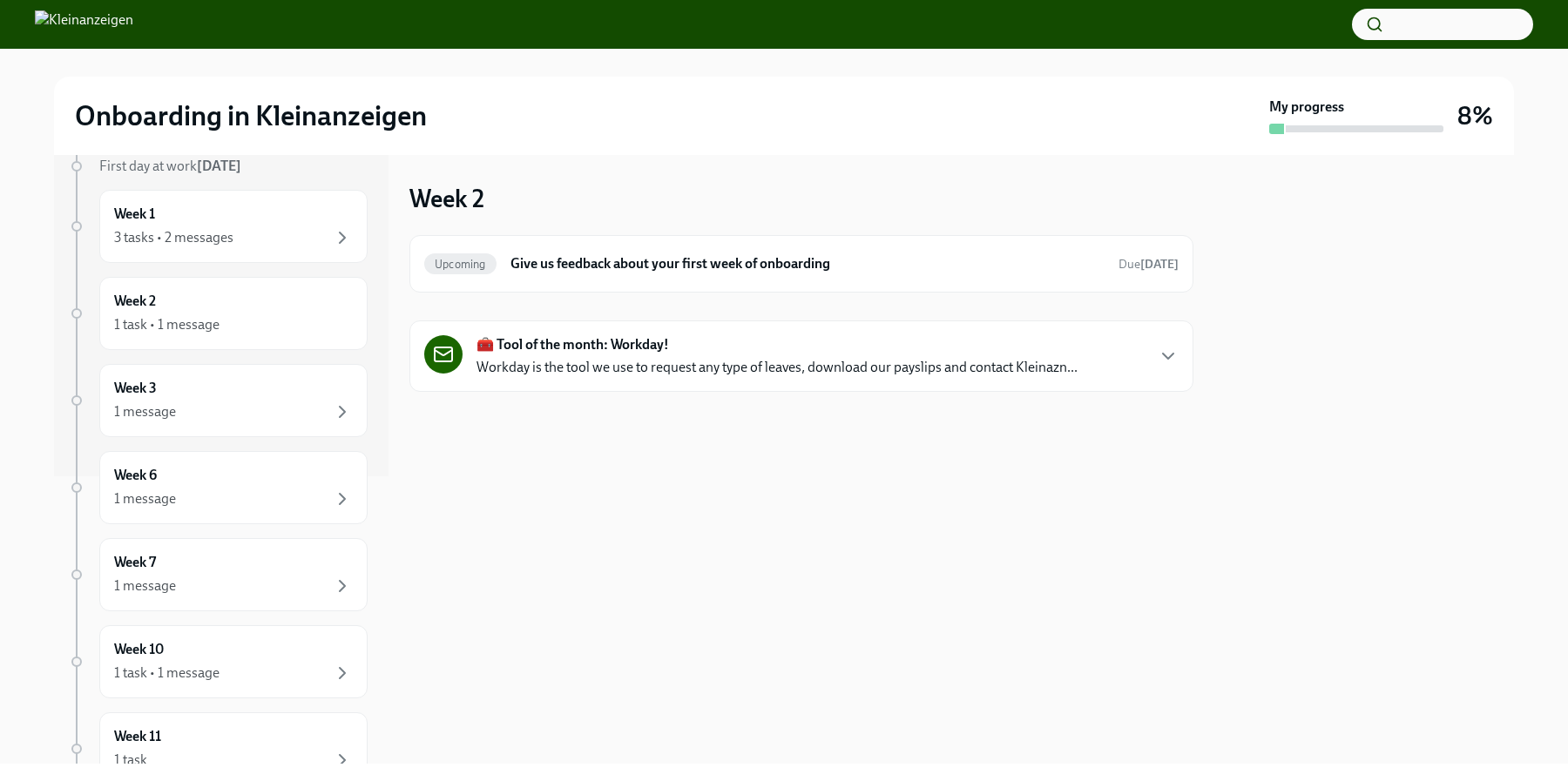
click at [283, 525] on div "Week -4 1 task Complete Week -2 1 task Week -1 2 tasks • 2 messages First day a…" at bounding box center [217, 479] width 300 height 1166
click at [270, 587] on div "1 message" at bounding box center [233, 586] width 238 height 21
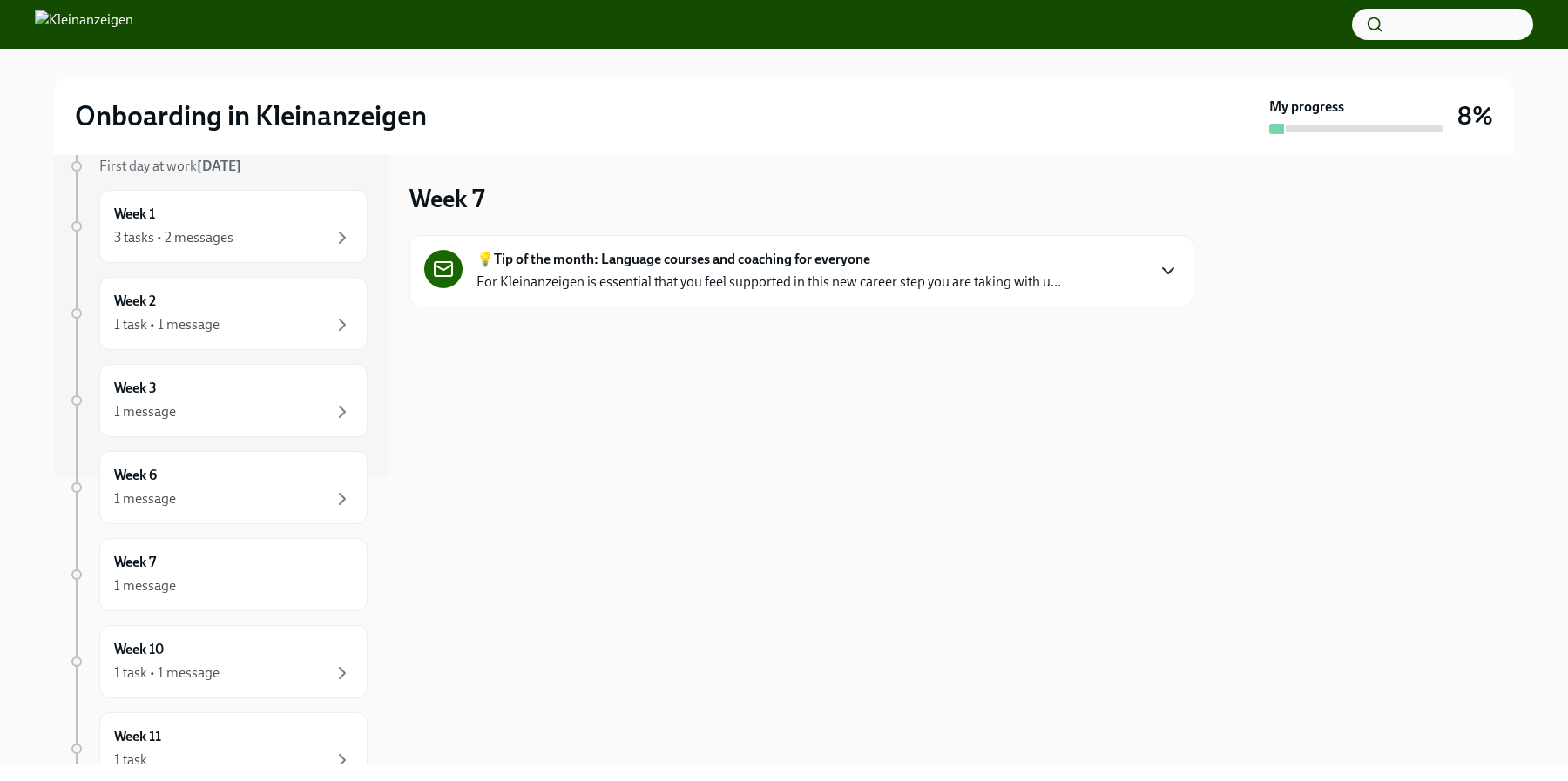
click at [1160, 266] on icon "button" at bounding box center [1168, 270] width 21 height 21
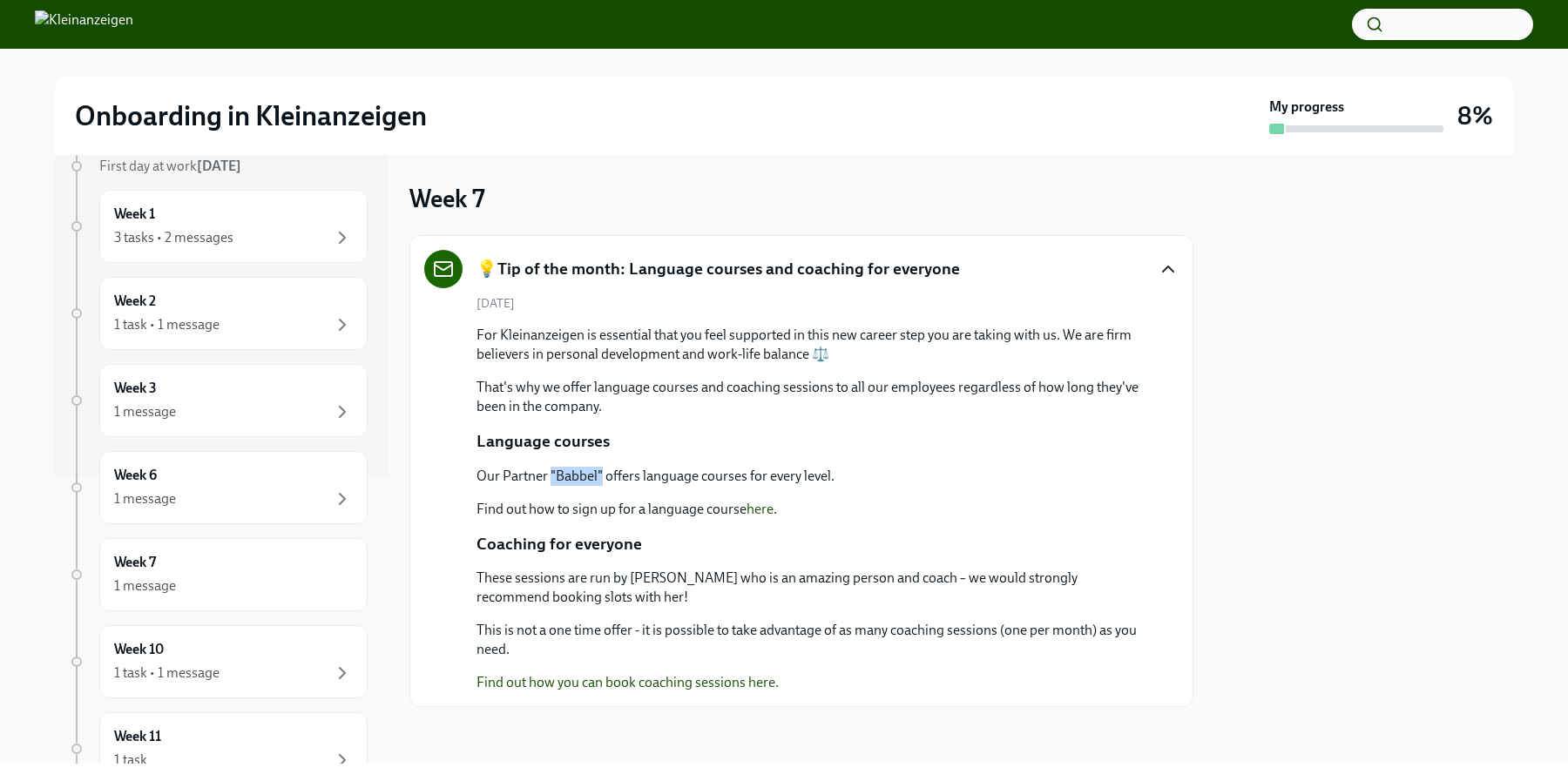
drag, startPoint x: 600, startPoint y: 476, endPoint x: 550, endPoint y: 476, distance: 50.0
click at [550, 476] on p "Our Partner "Babbel" offers language courses for every level." at bounding box center [655, 476] width 358 height 19
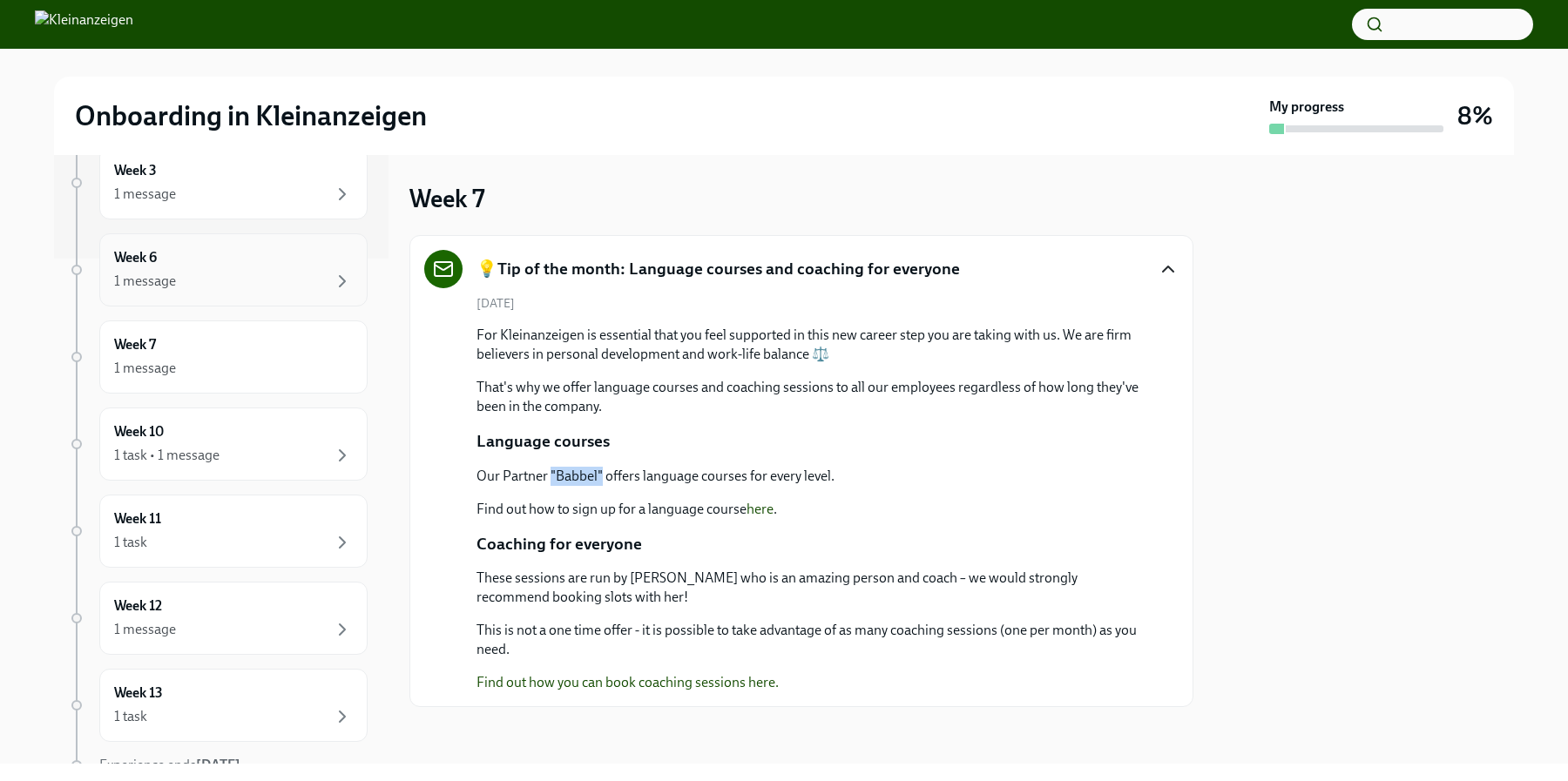
scroll to position [511, 0]
click at [242, 431] on div "Week 10 1 task • 1 message" at bounding box center [233, 439] width 238 height 44
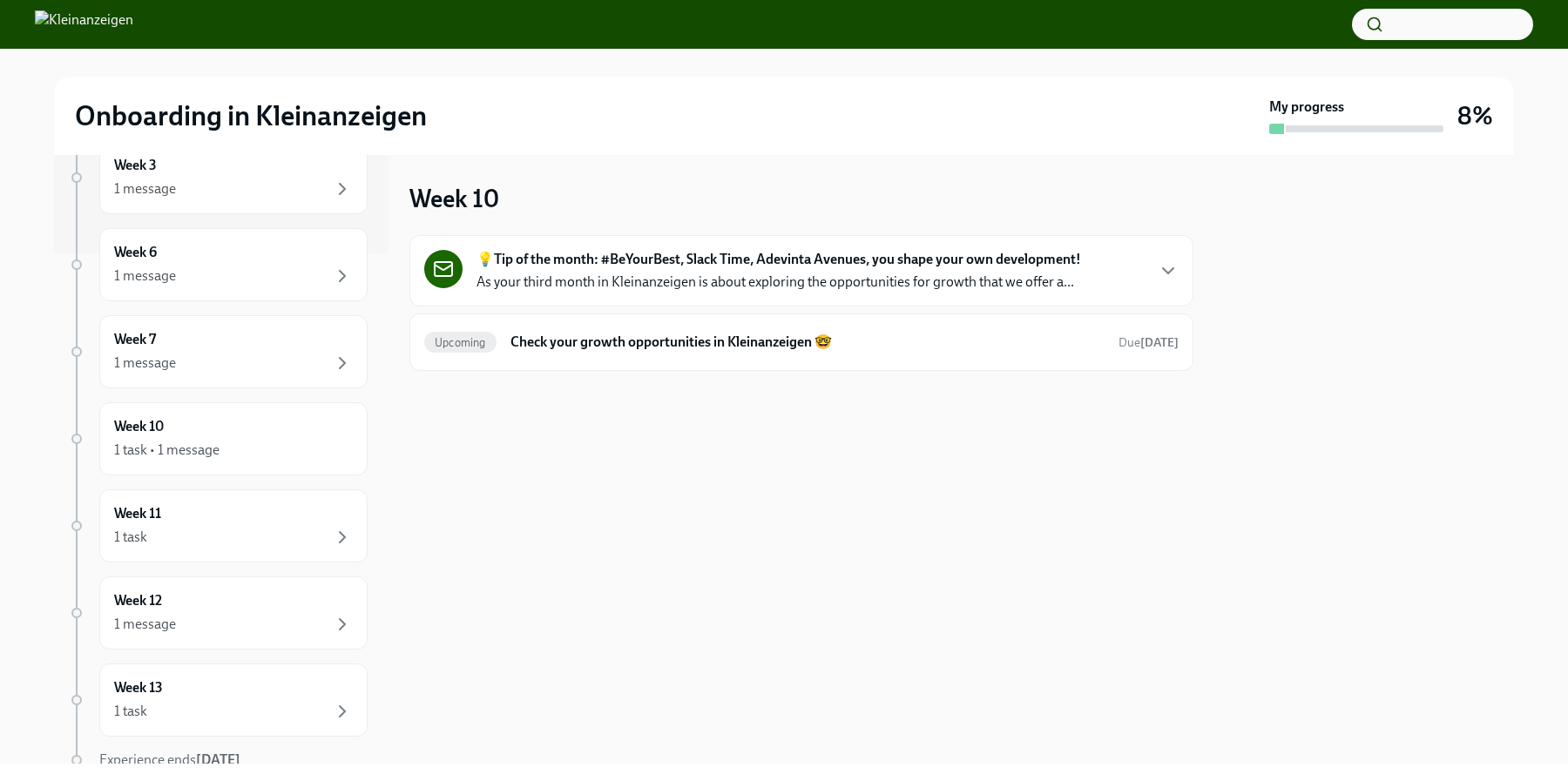
click at [795, 269] on strong "💡Tip of the month: #BeYourBest, Slack Time, Adevinta Avenues, you shape your ow…" at bounding box center [779, 259] width 605 height 19
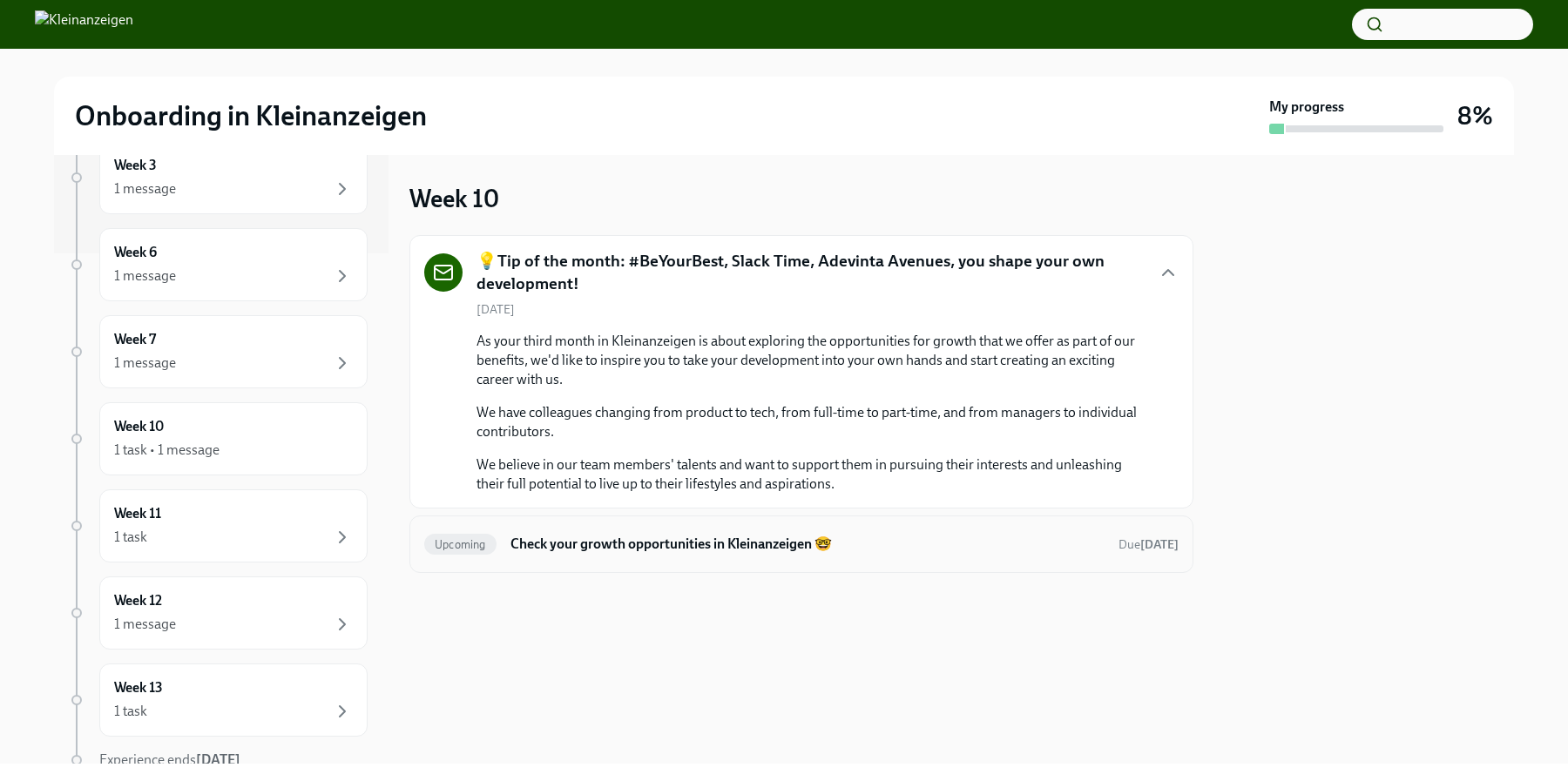
click at [947, 550] on h6 "Check your growth opportunities in Kleinanzeigen 🤓" at bounding box center [808, 544] width 594 height 19
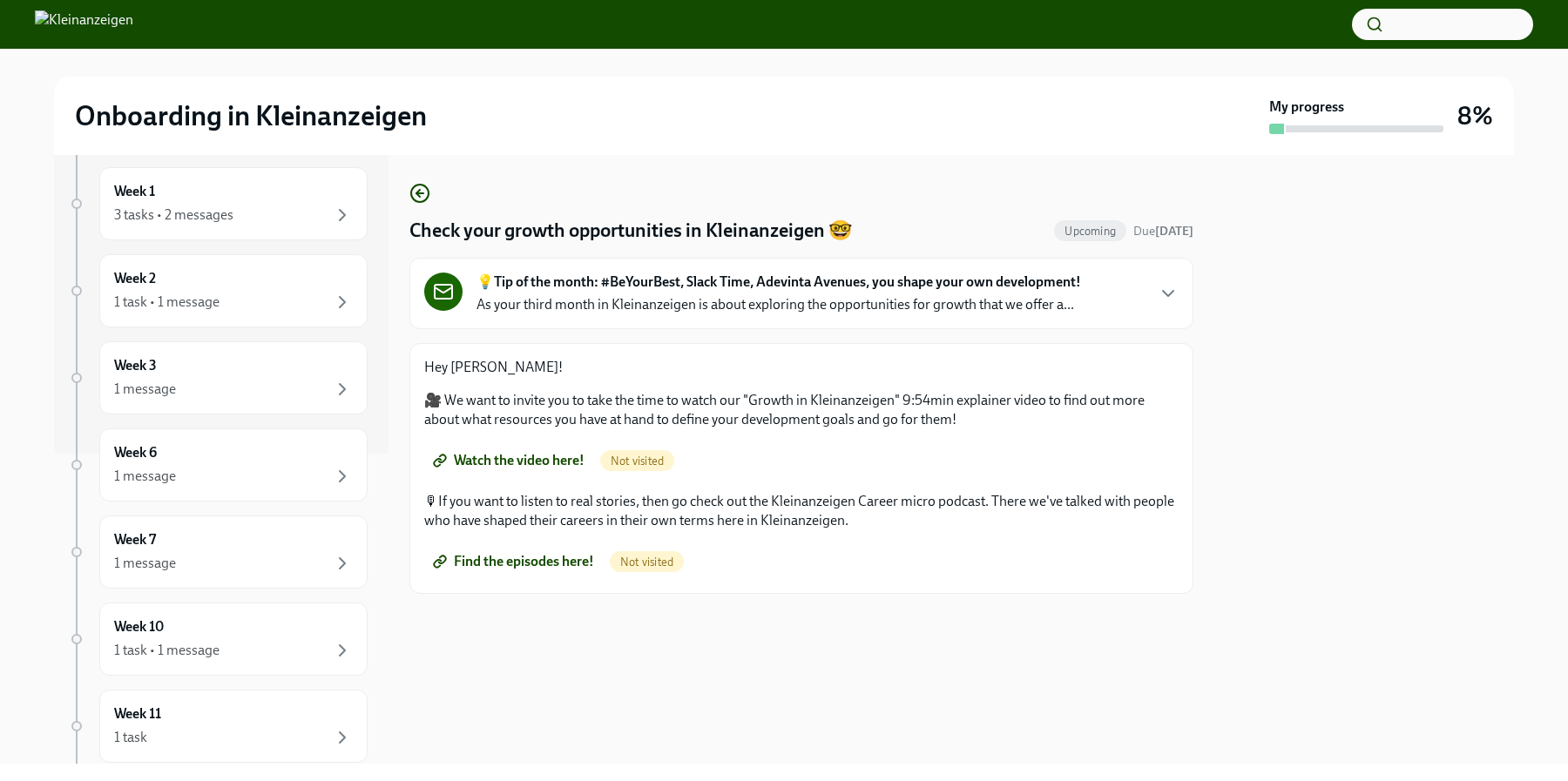
scroll to position [319, 0]
click at [244, 609] on div "Week 10 1 task • 1 message" at bounding box center [233, 630] width 238 height 44
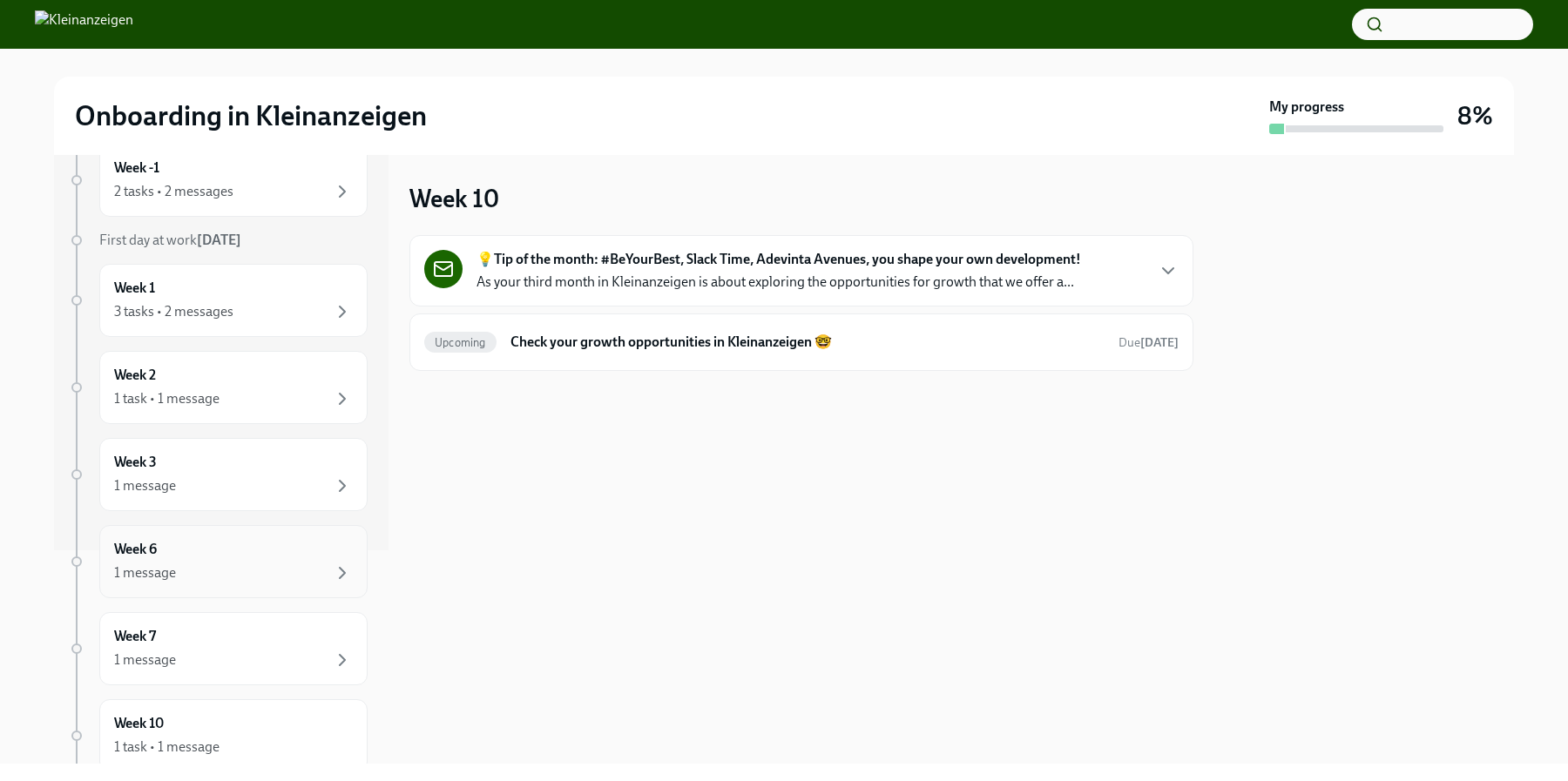
scroll to position [237, 0]
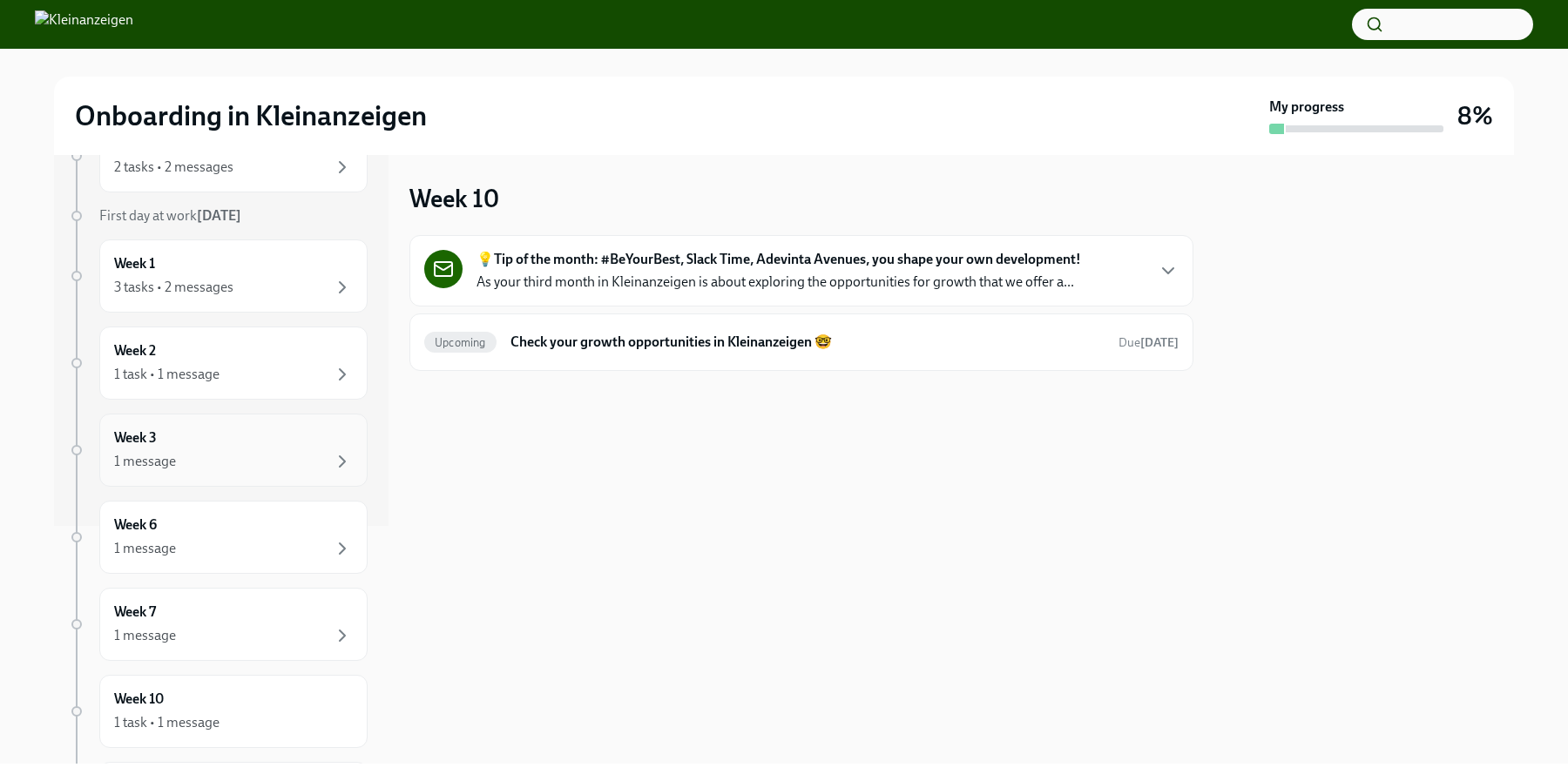
click at [241, 472] on div "Week 3 1 message" at bounding box center [234, 450] width 269 height 73
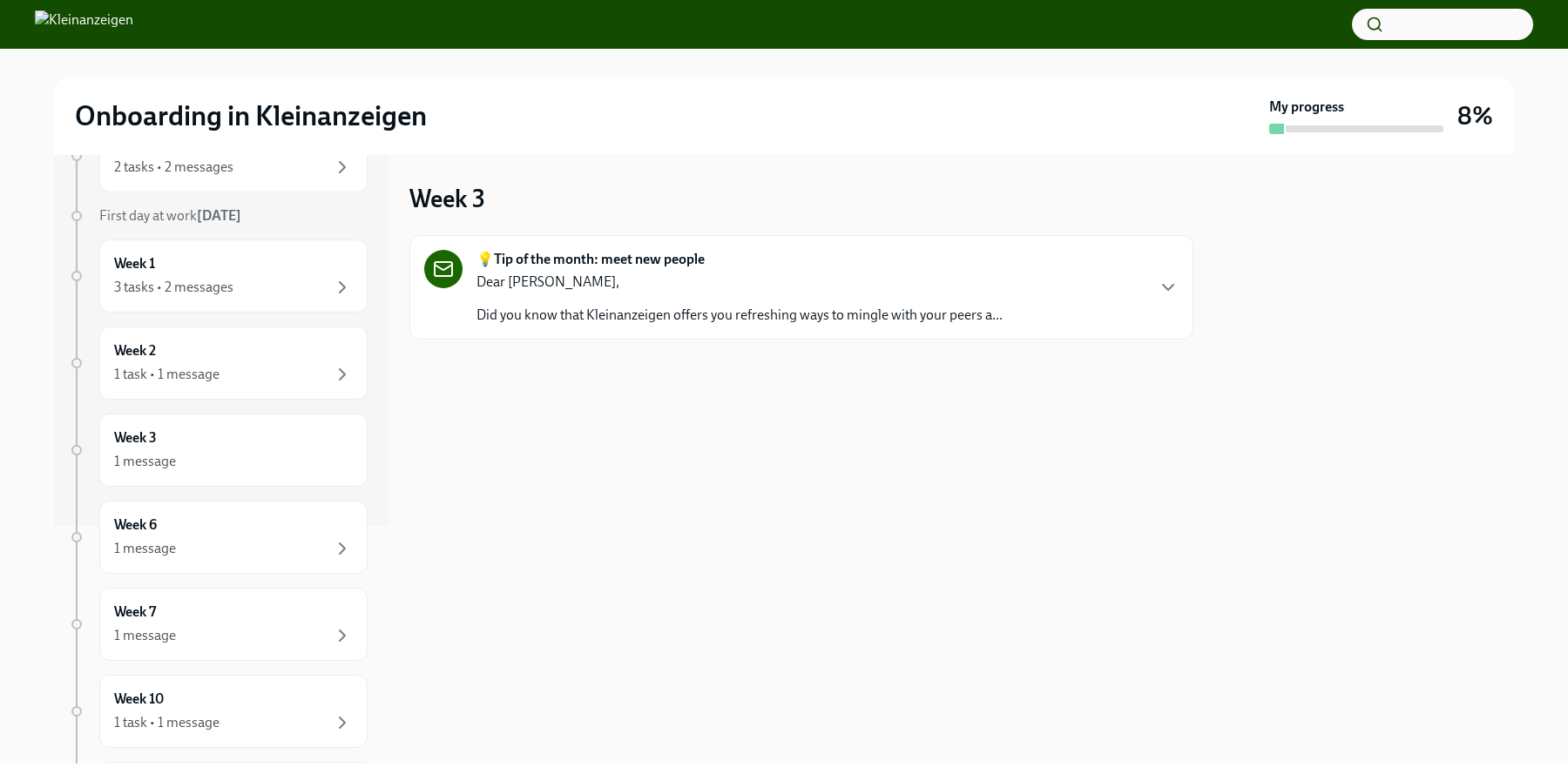
click at [653, 311] on p "Did you know that Kleinanzeigen offers you refreshing ways to mingle with your …" at bounding box center [739, 315] width 526 height 19
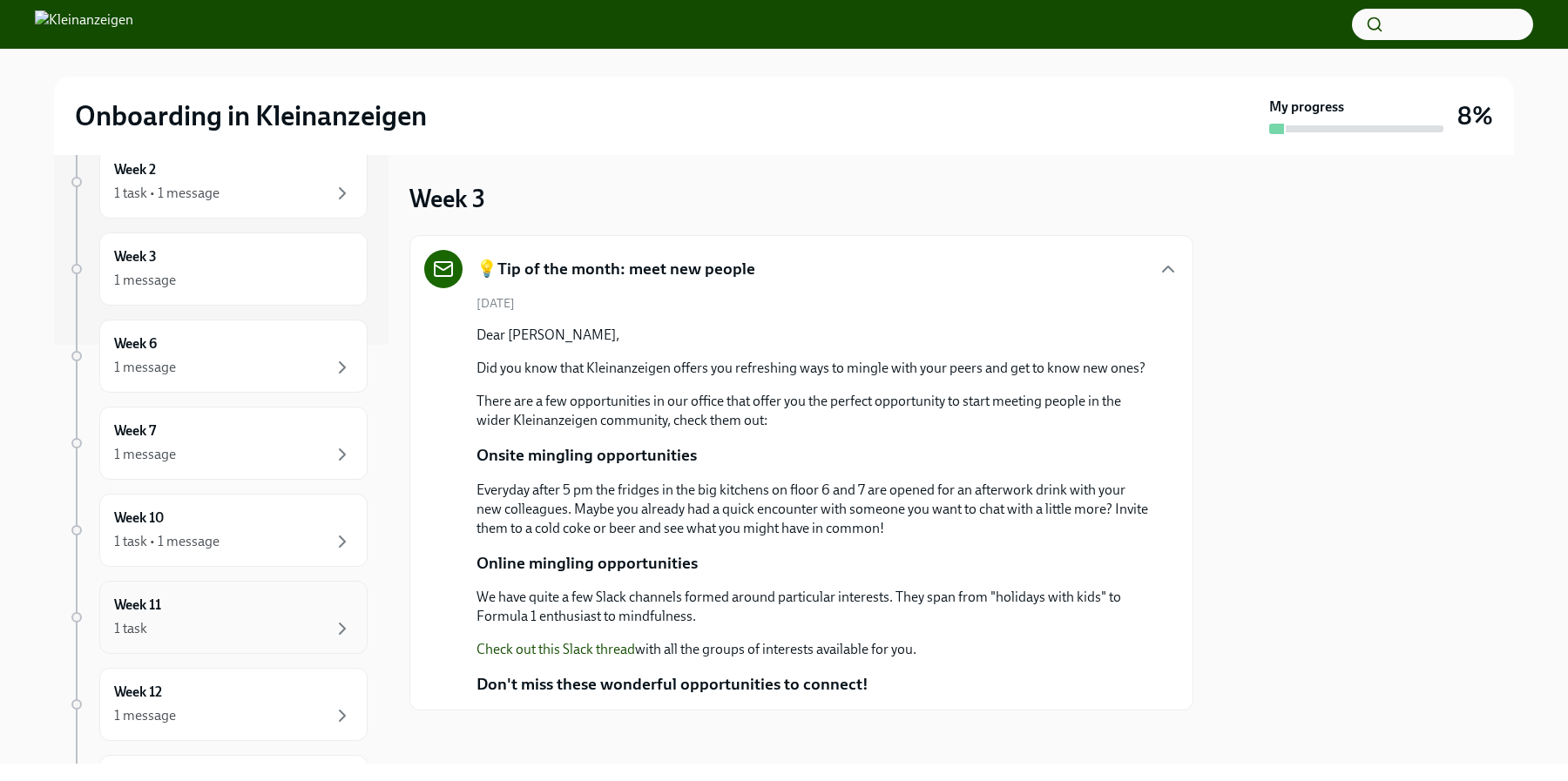
scroll to position [312, 0]
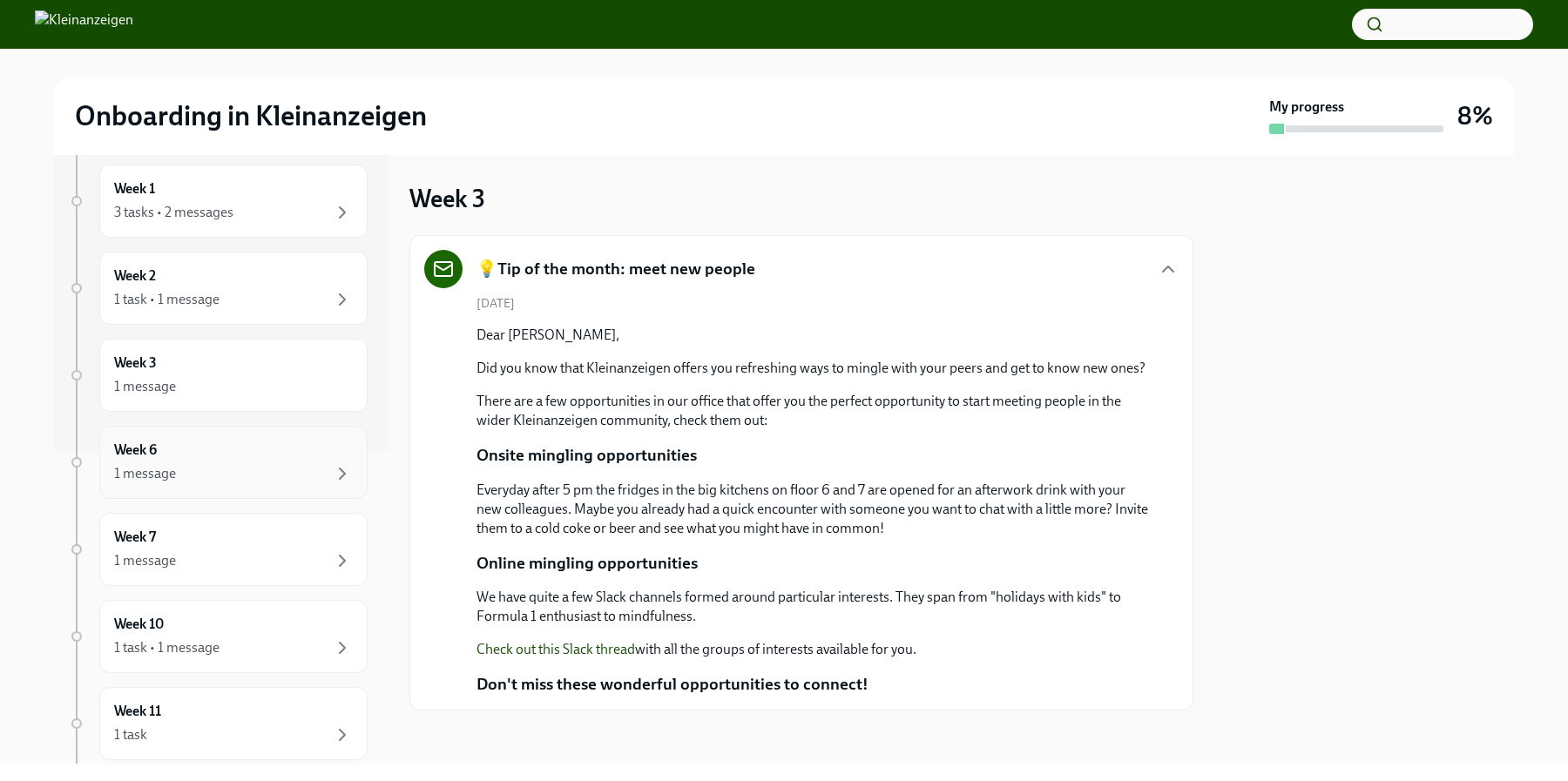
click at [246, 462] on div "Week 6 1 message" at bounding box center [233, 462] width 238 height 44
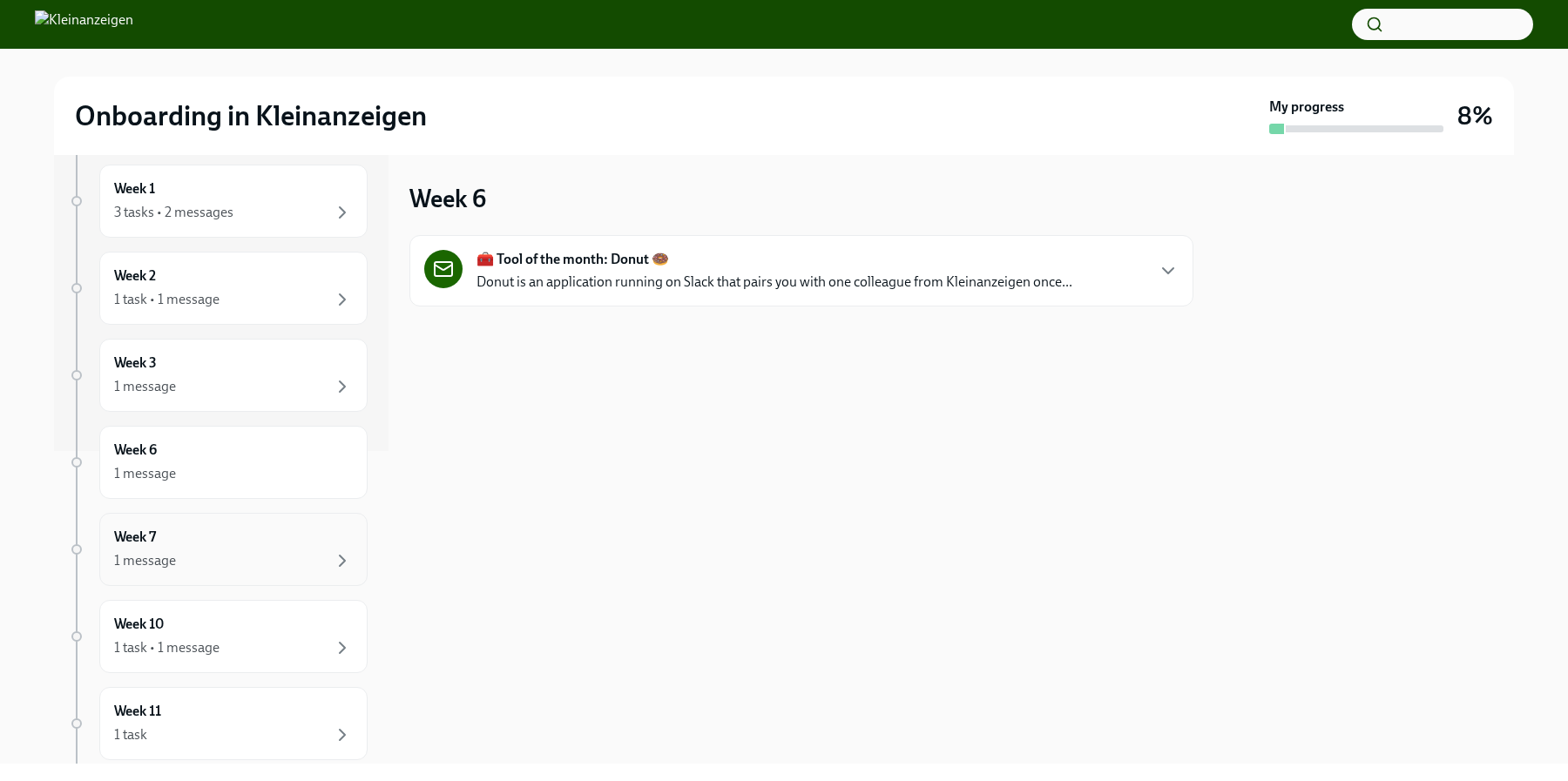
click at [254, 556] on div "1 message" at bounding box center [233, 561] width 238 height 21
click at [252, 632] on div "Week 10 1 task • 1 message" at bounding box center [233, 637] width 238 height 44
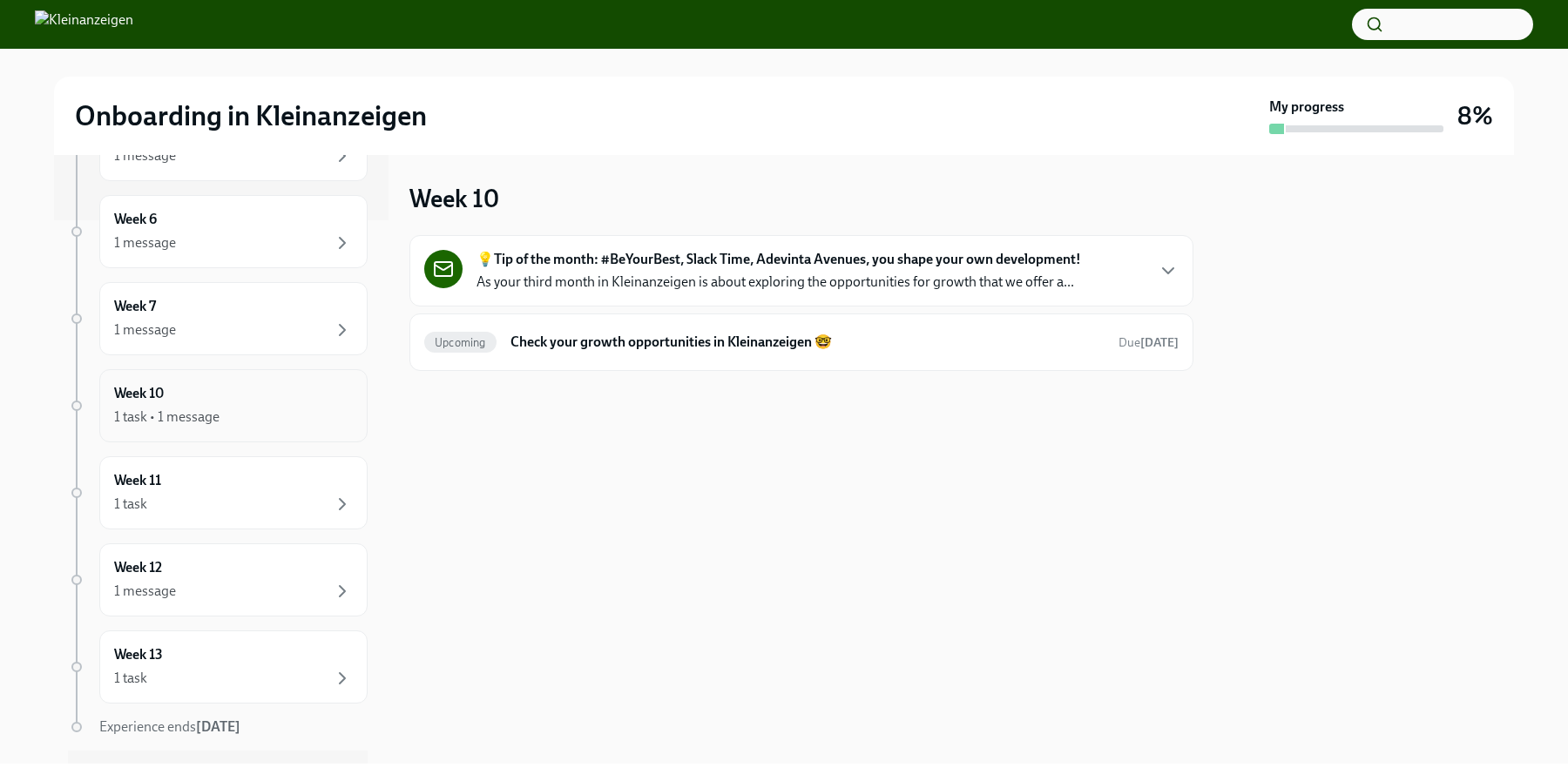
scroll to position [576, 0]
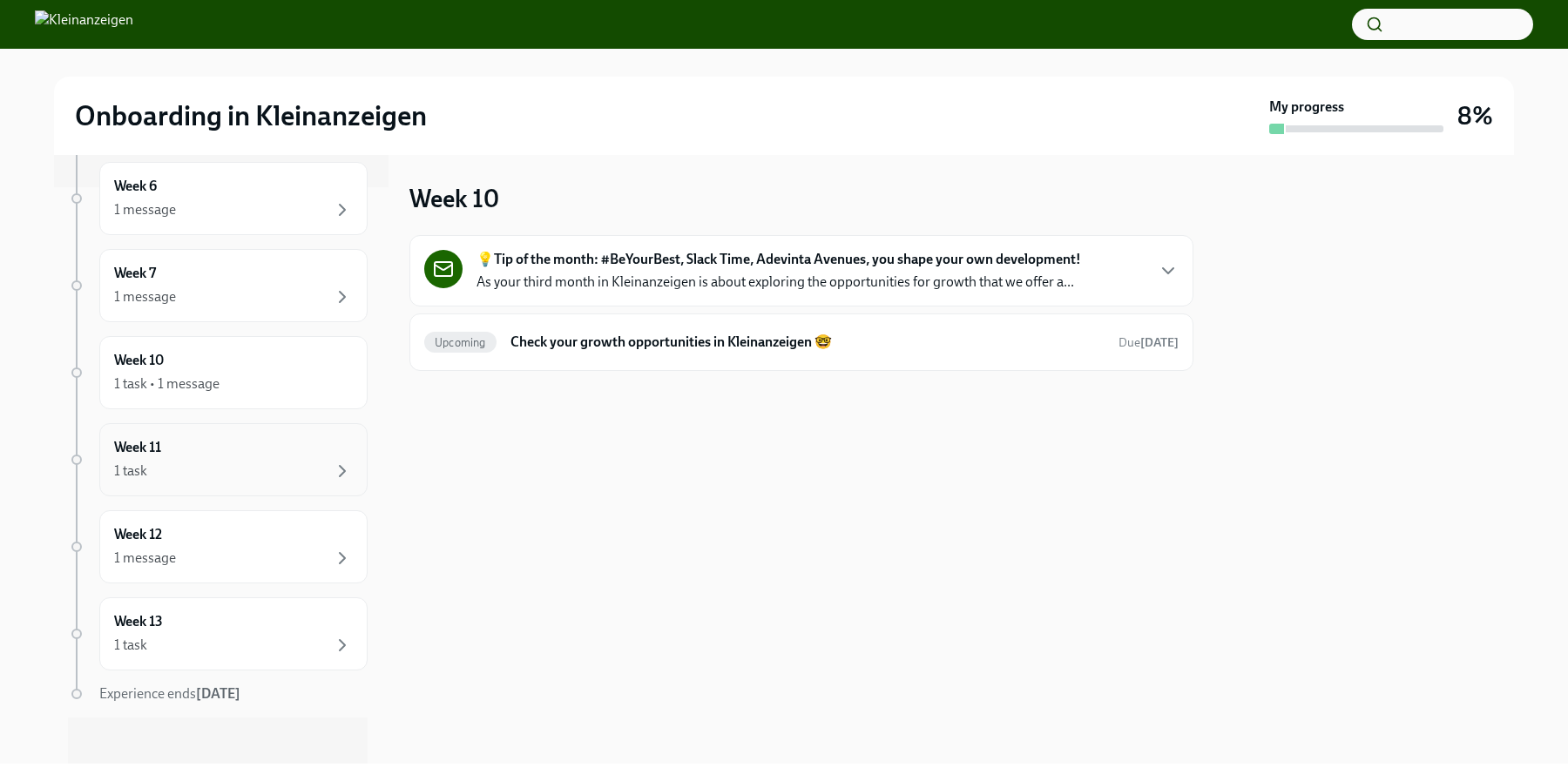
click at [249, 481] on div "Week 11 1 task" at bounding box center [234, 459] width 269 height 73
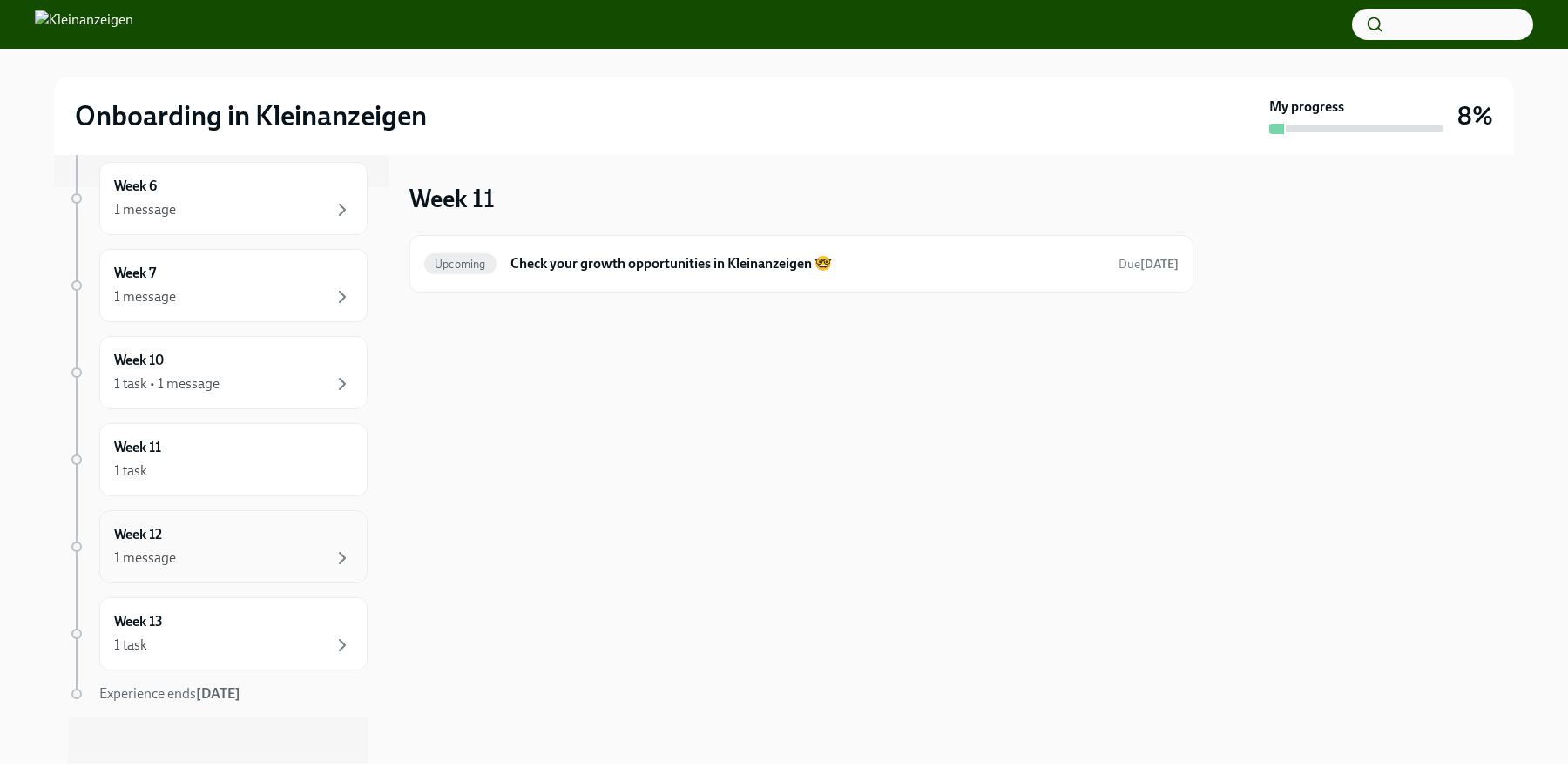
click at [249, 531] on div "Week 12 1 message" at bounding box center [233, 547] width 238 height 44
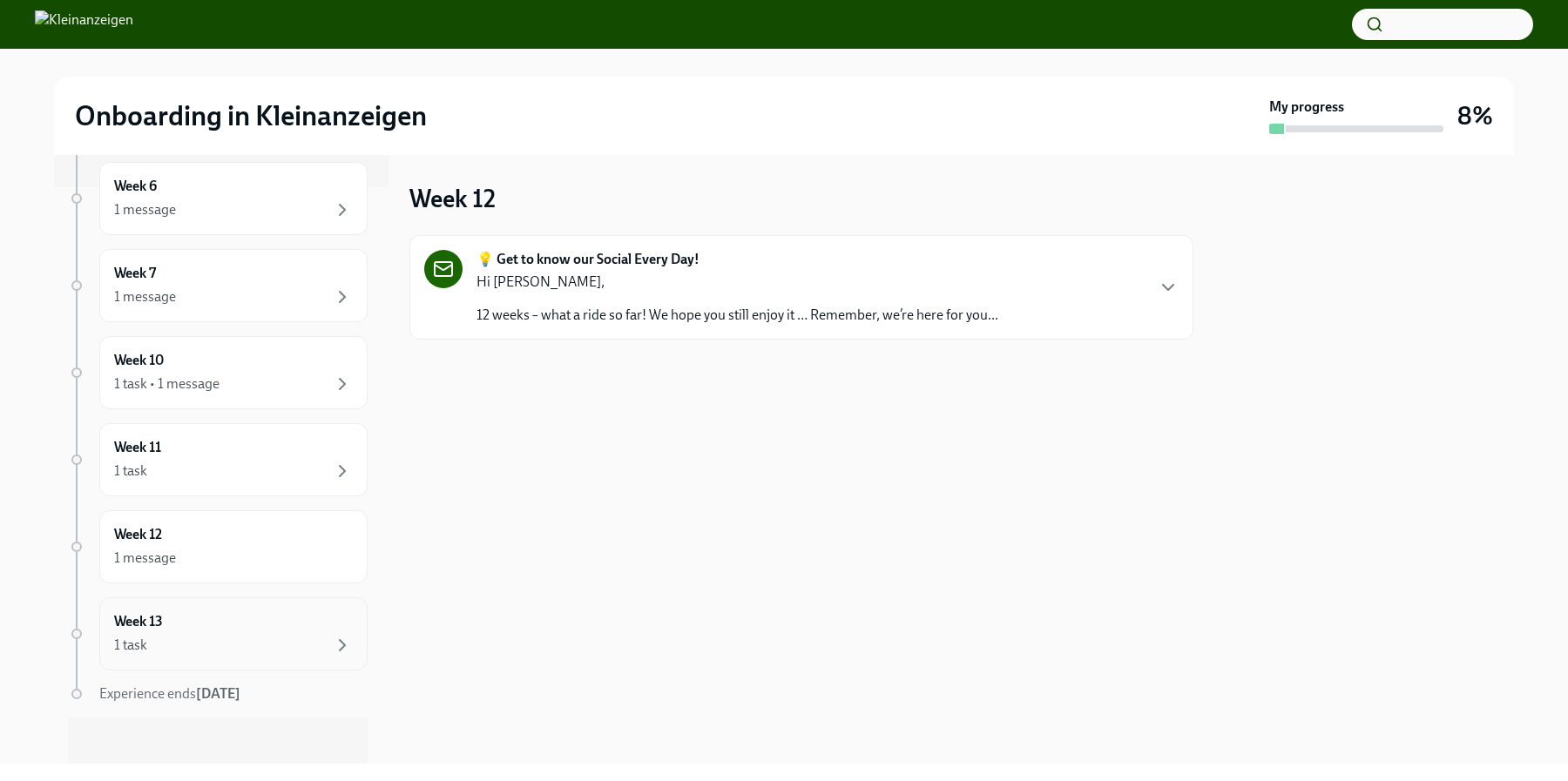
click at [287, 630] on div "Week 13 1 task" at bounding box center [233, 634] width 238 height 44
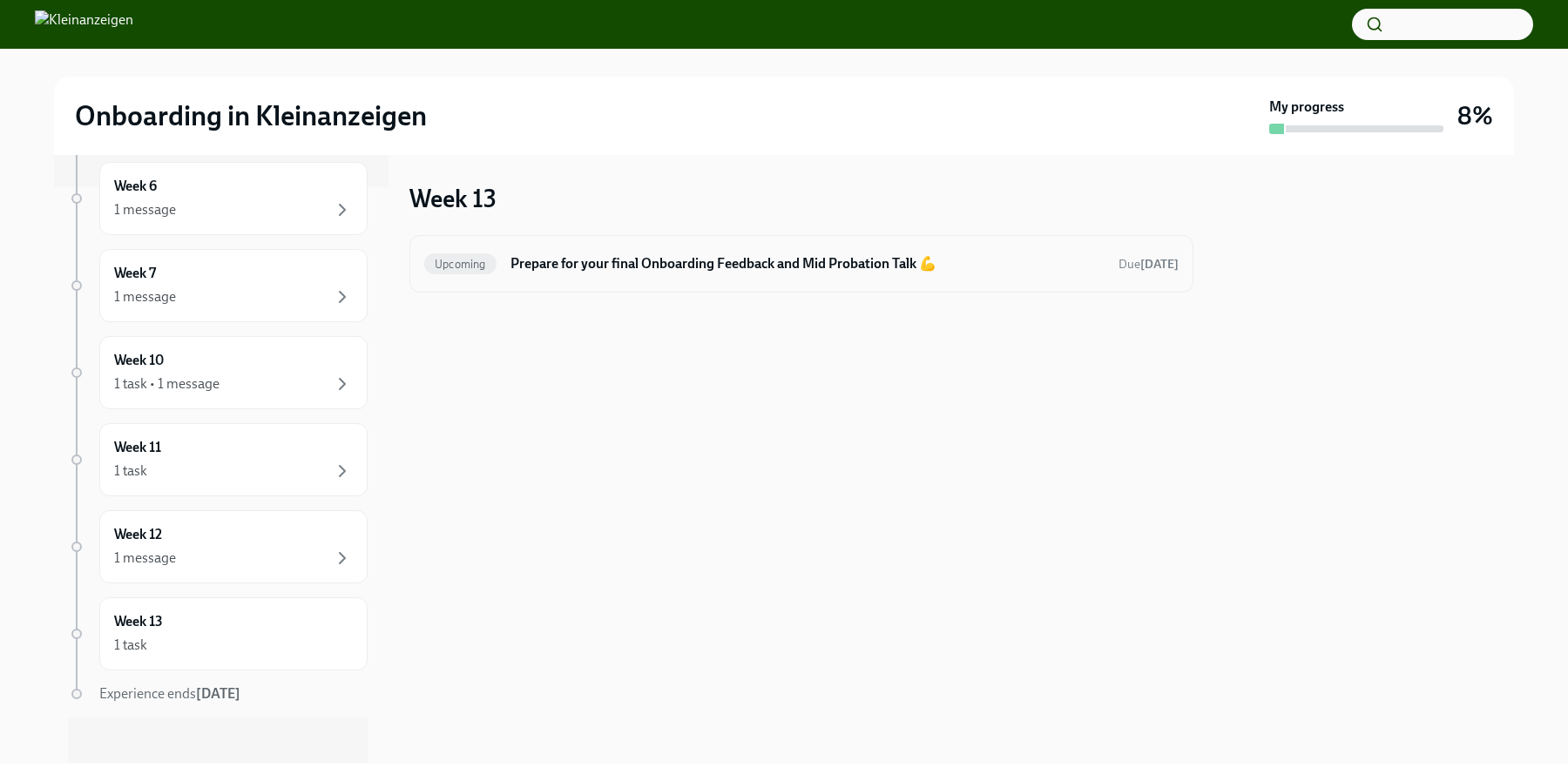
click at [743, 290] on div "Upcoming Prepare for your final Onboarding Feedback and Mid Probation Talk 💪 Du…" at bounding box center [801, 263] width 784 height 58
click at [736, 263] on h6 "Prepare for your final Onboarding Feedback and Mid Probation Talk 💪" at bounding box center [808, 263] width 594 height 19
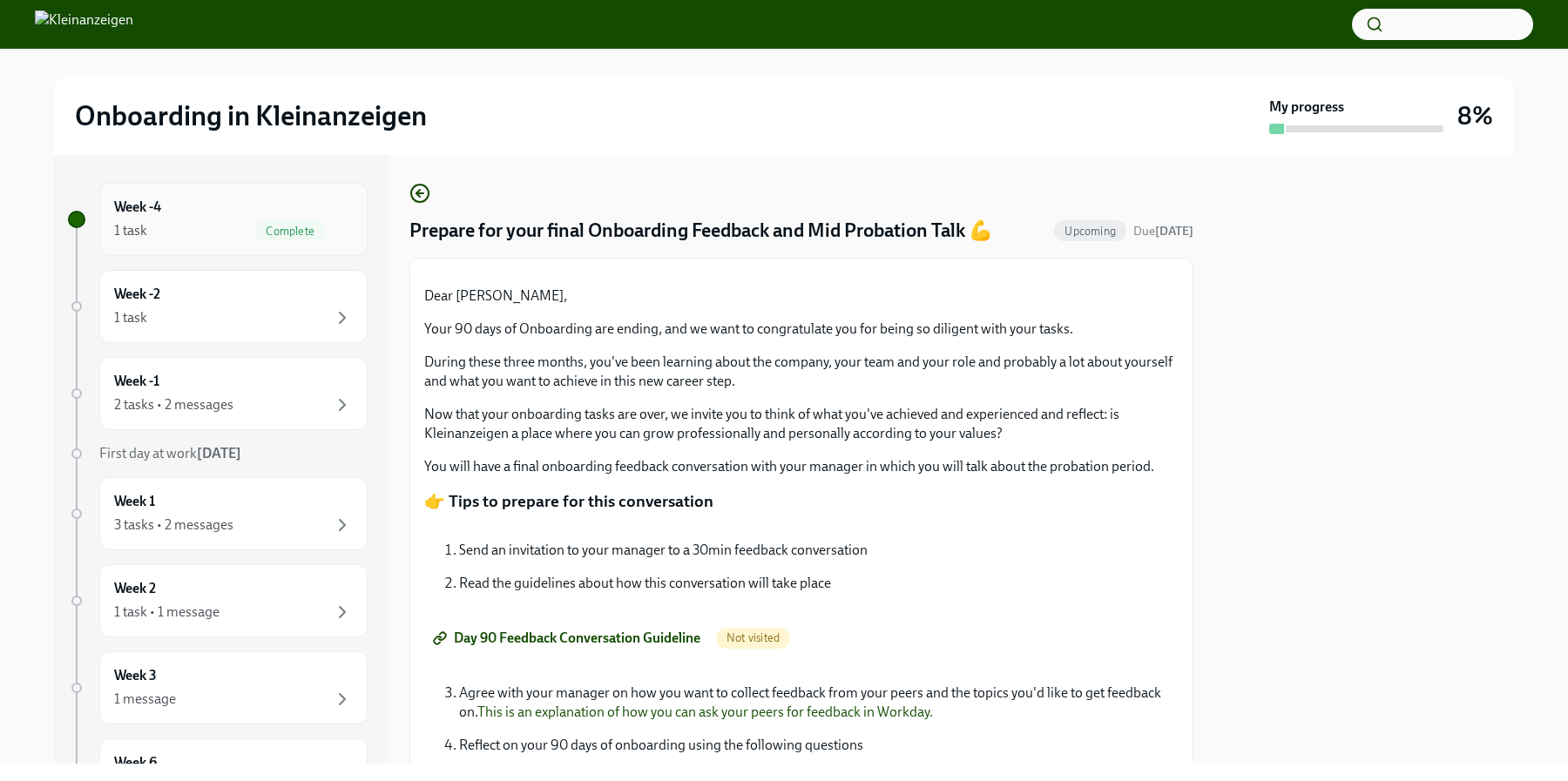
click at [257, 240] on div "Complete" at bounding box center [303, 230] width 98 height 21
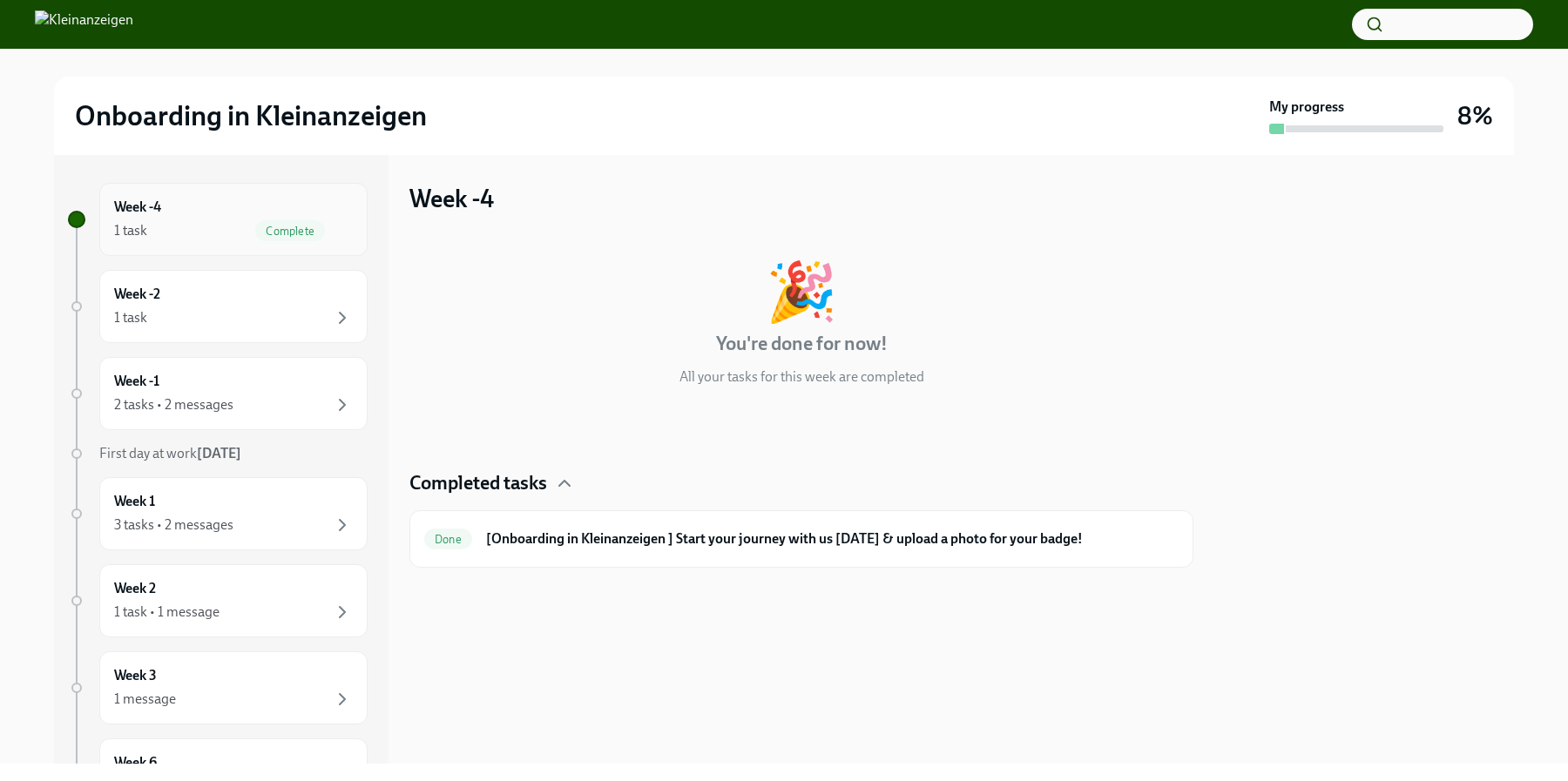
click at [232, 221] on div "1 task Complete" at bounding box center [233, 230] width 238 height 21
click at [308, 233] on span "Complete" at bounding box center [290, 231] width 69 height 13
click at [617, 555] on div "Done [Onboarding in Kleinanzeigen ] Start your journey with us [DATE] & upload …" at bounding box center [801, 539] width 784 height 58
click at [623, 535] on h6 "[Onboarding in Kleinanzeigen ] Start your journey with us [DATE] & upload a pho…" at bounding box center [832, 539] width 693 height 19
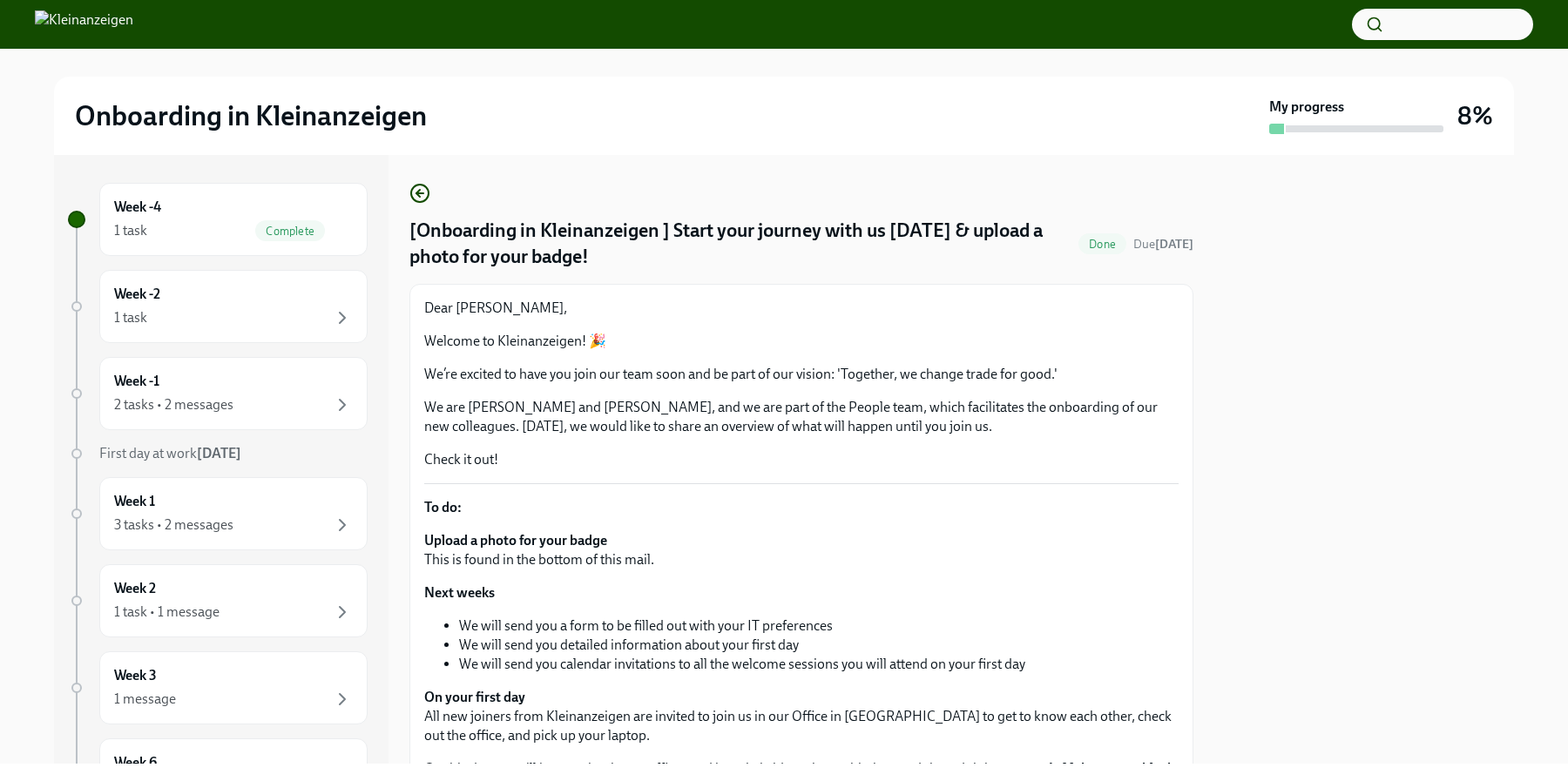
scroll to position [304, 0]
